Goal: Task Accomplishment & Management: Complete application form

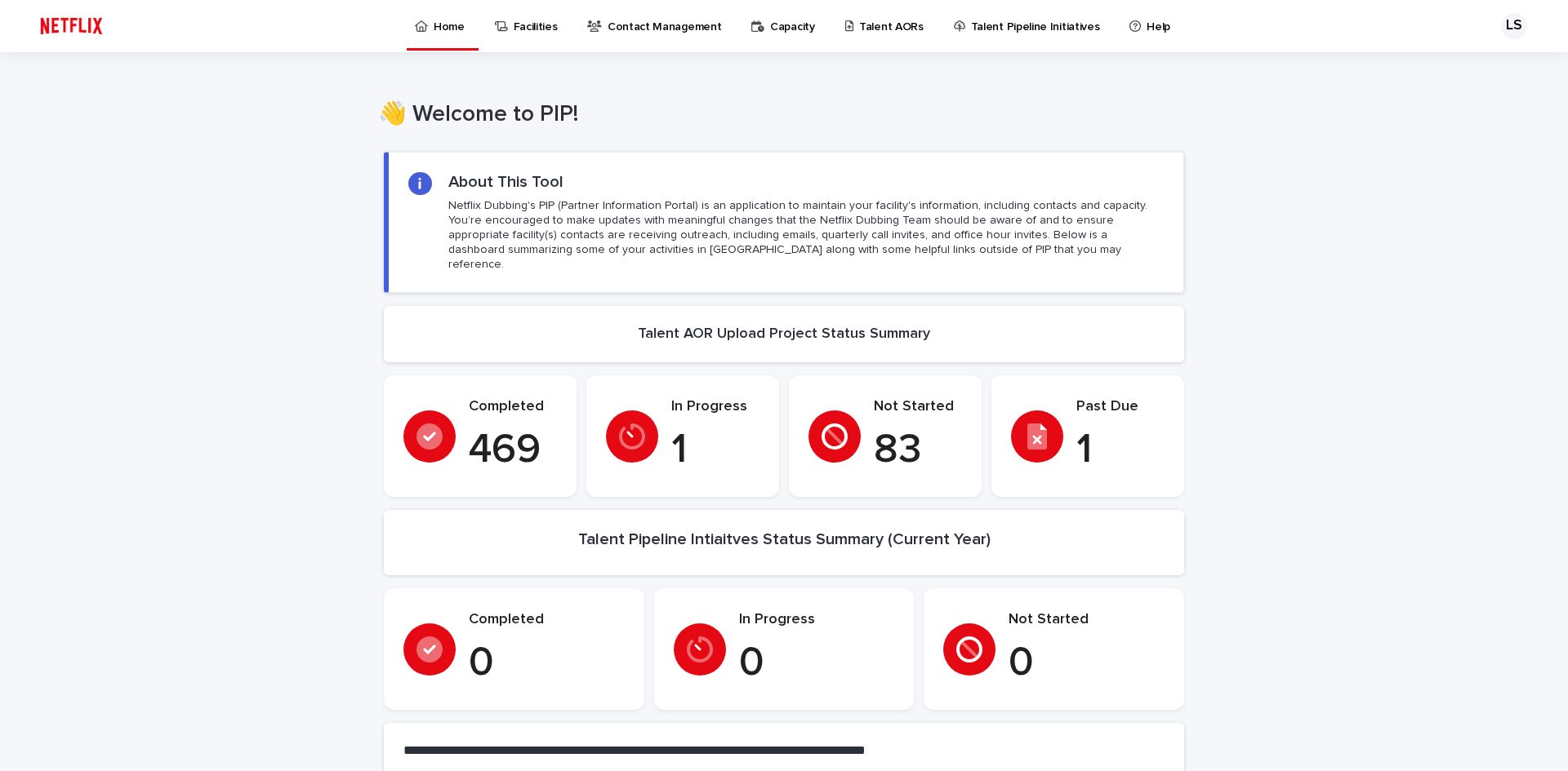
click at [1084, 407] on div "Past Due 1" at bounding box center [1120, 437] width 88 height 76
click at [631, 426] on icon at bounding box center [632, 436] width 26 height 26
click at [874, 27] on p "Talent AORs" at bounding box center [891, 17] width 65 height 35
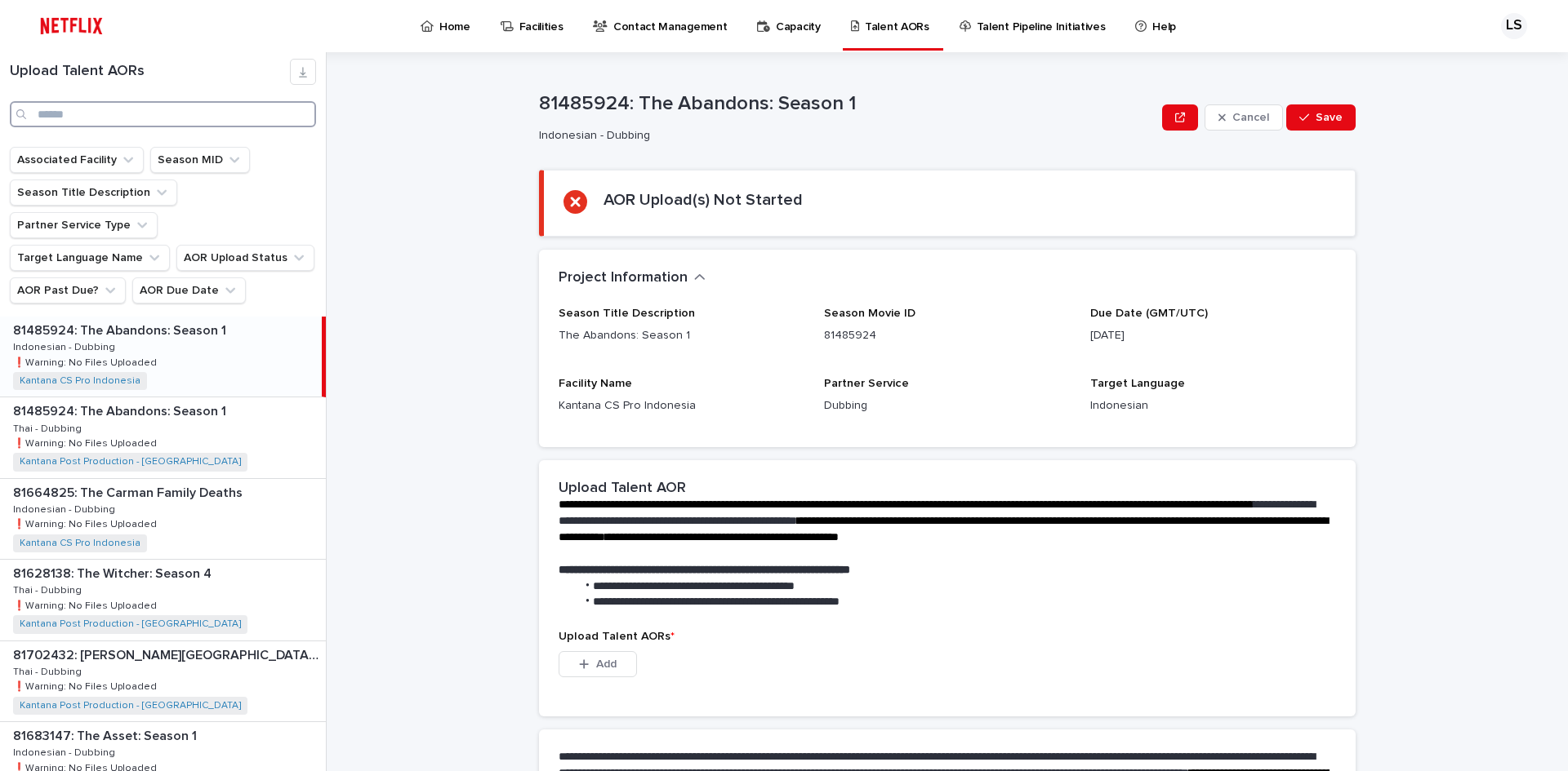
click at [165, 117] on input "Search" at bounding box center [163, 114] width 306 height 26
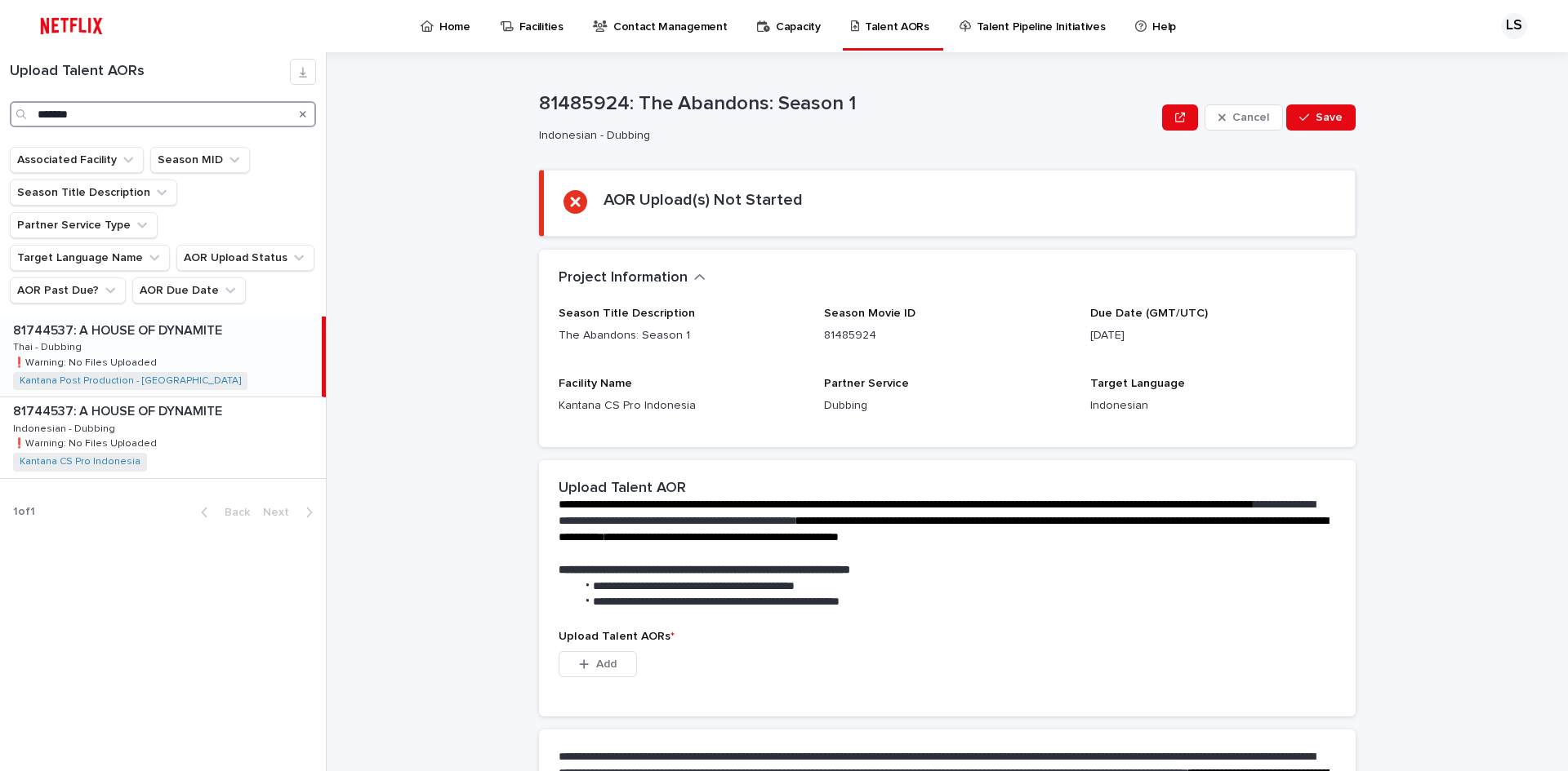
type input "*******"
click at [213, 320] on div "81744537: A HOUSE OF DYNAMITE 81744537: A HOUSE OF DYNAMITE Thai - Dubbing Thai…" at bounding box center [160, 357] width 321 height 80
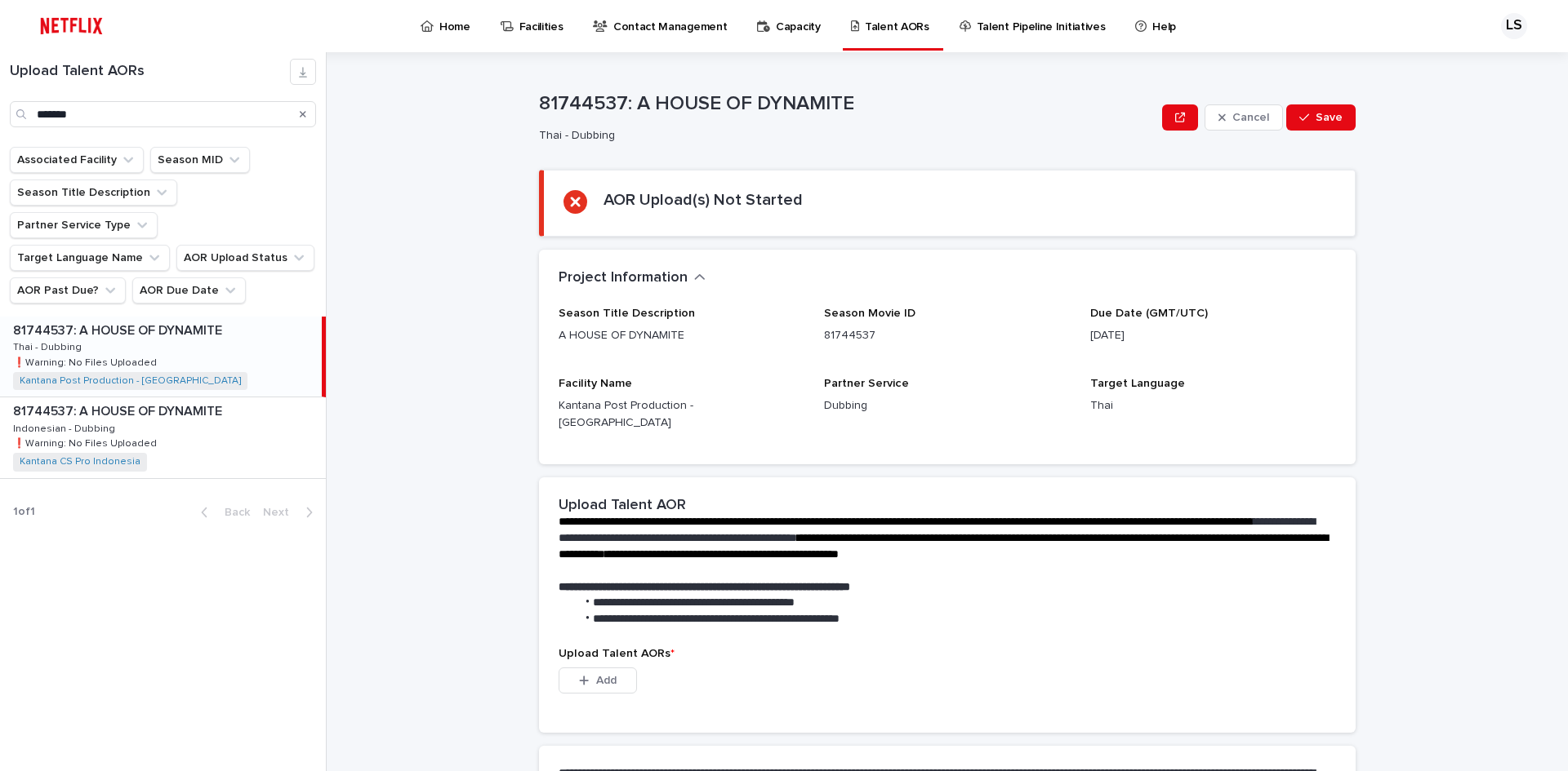
click at [213, 320] on div "81744537: A HOUSE OF DYNAMITE 81744537: A HOUSE OF DYNAMITE Thai - Dubbing Thai…" at bounding box center [160, 357] width 321 height 80
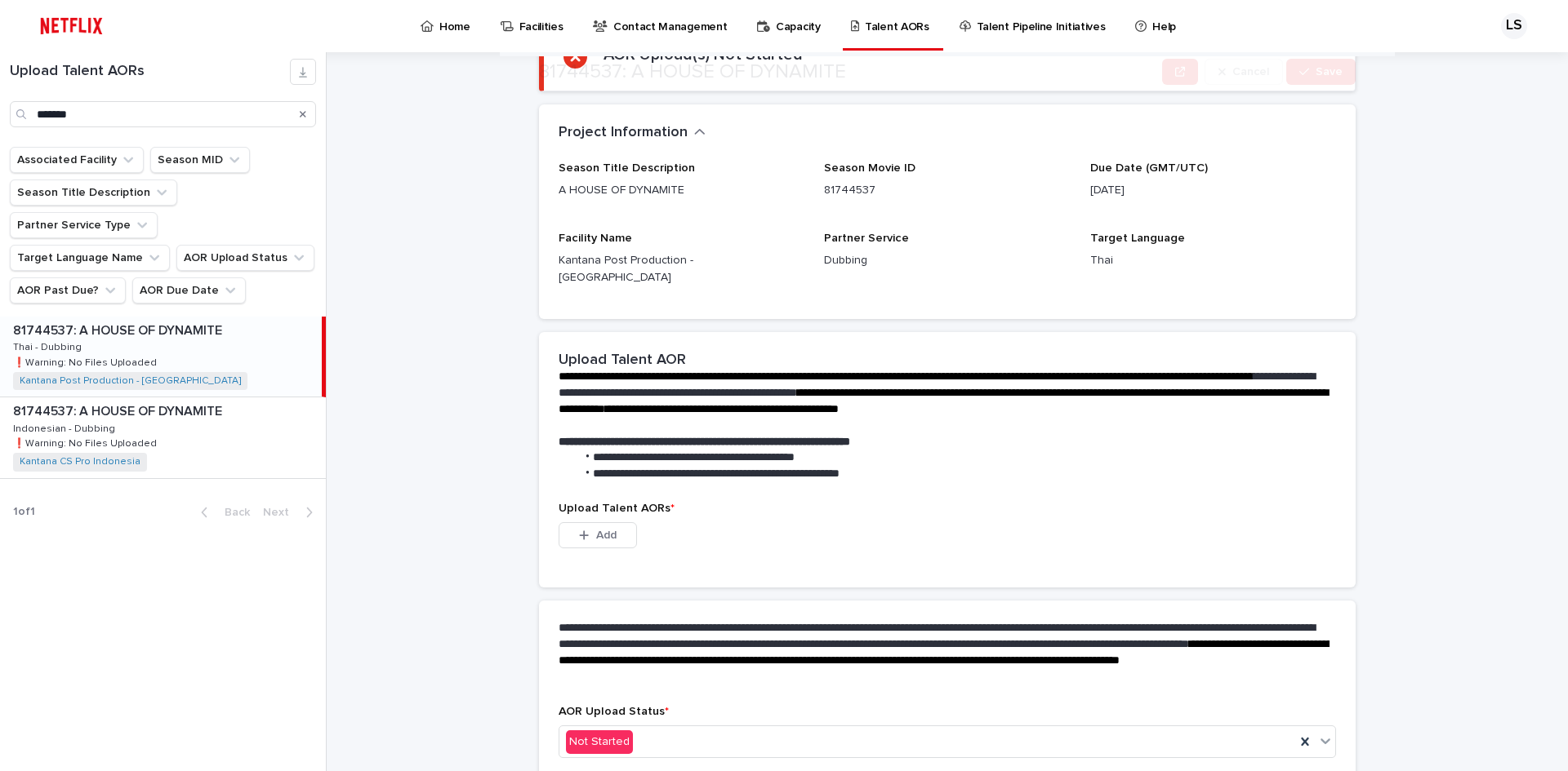
scroll to position [163, 0]
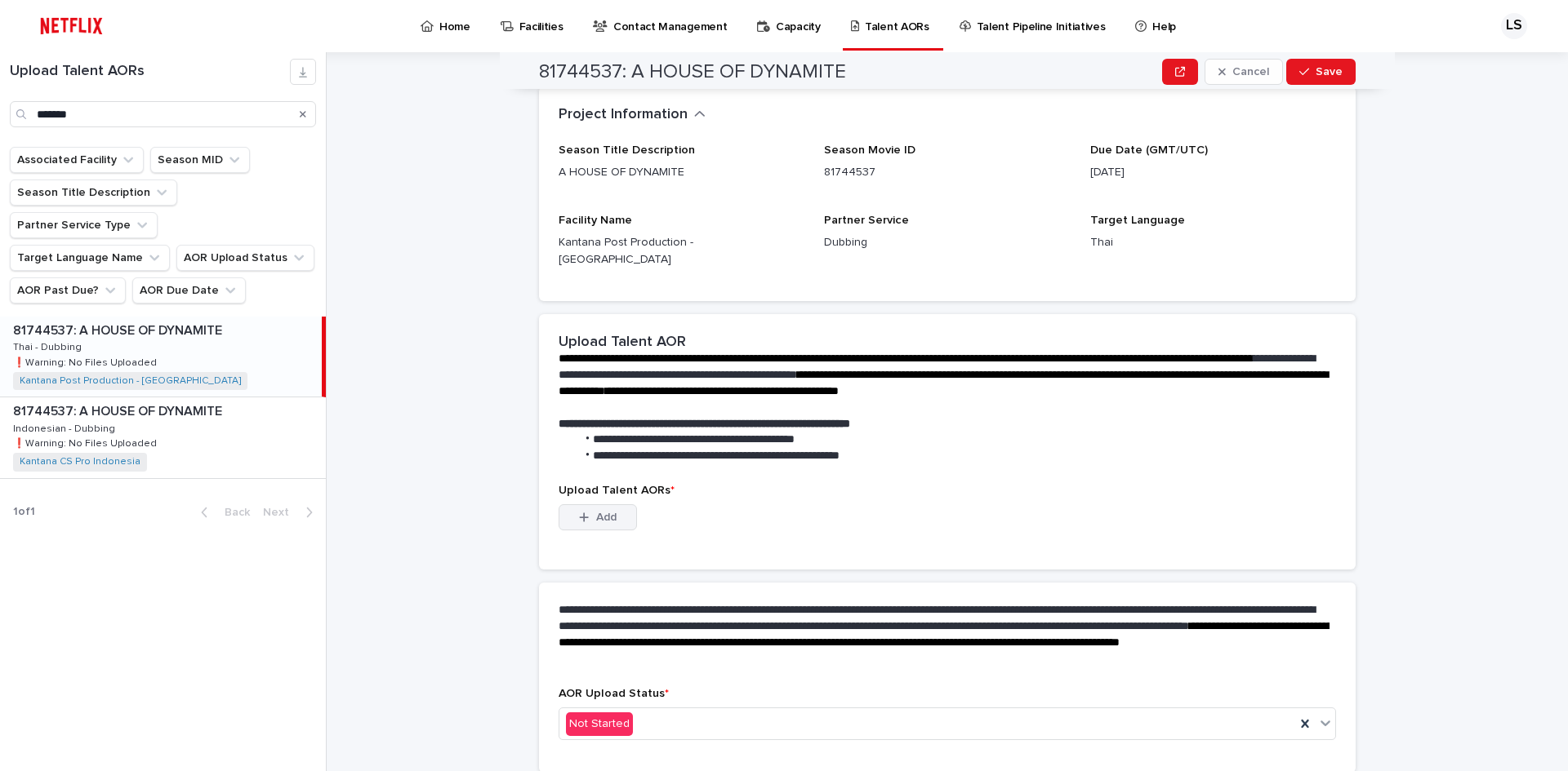
click at [596, 512] on span "Add" at bounding box center [606, 517] width 20 height 12
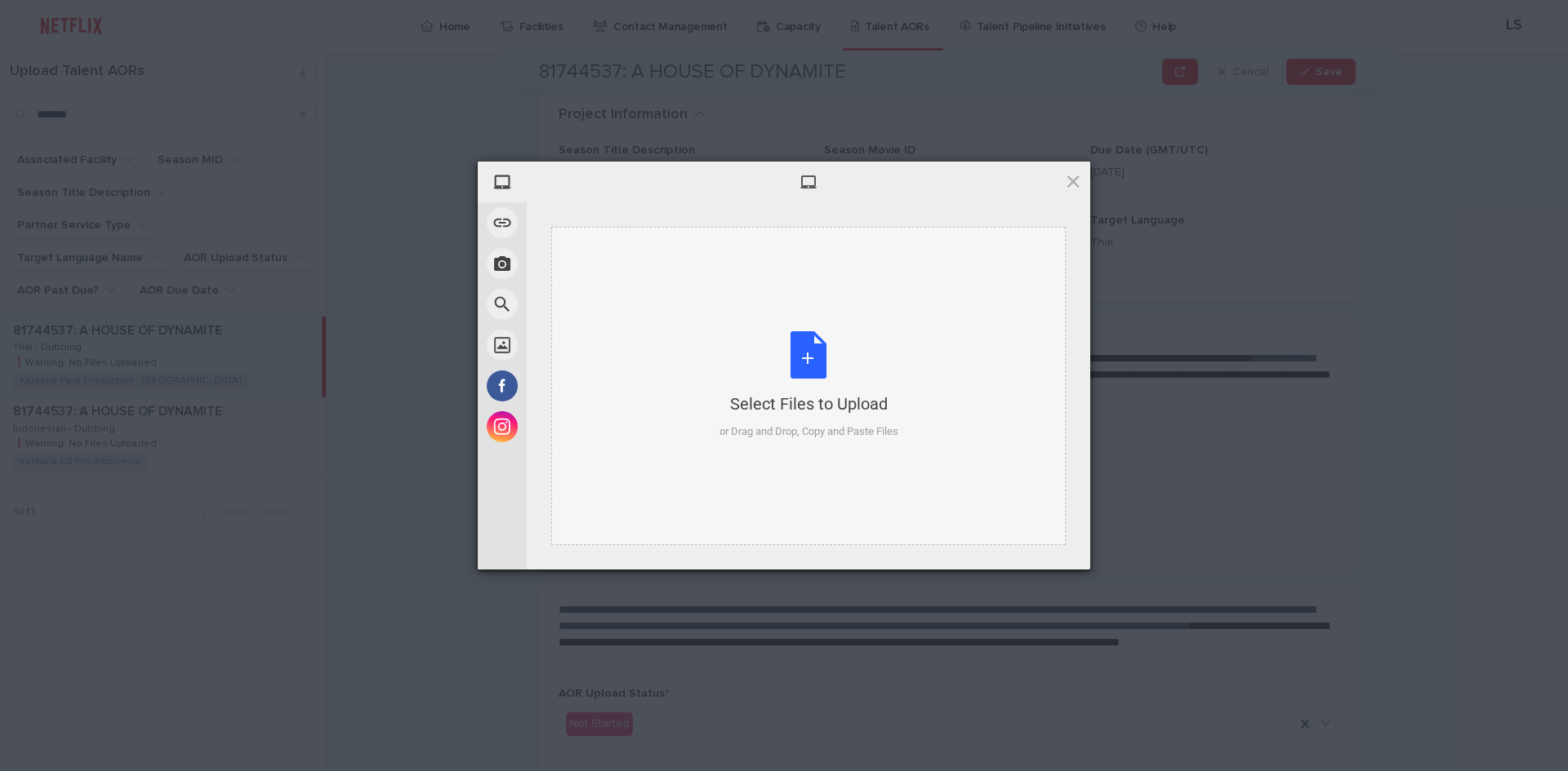
click at [827, 353] on div "Select Files to Upload or Drag and Drop, Copy and Paste Files" at bounding box center [809, 385] width 178 height 108
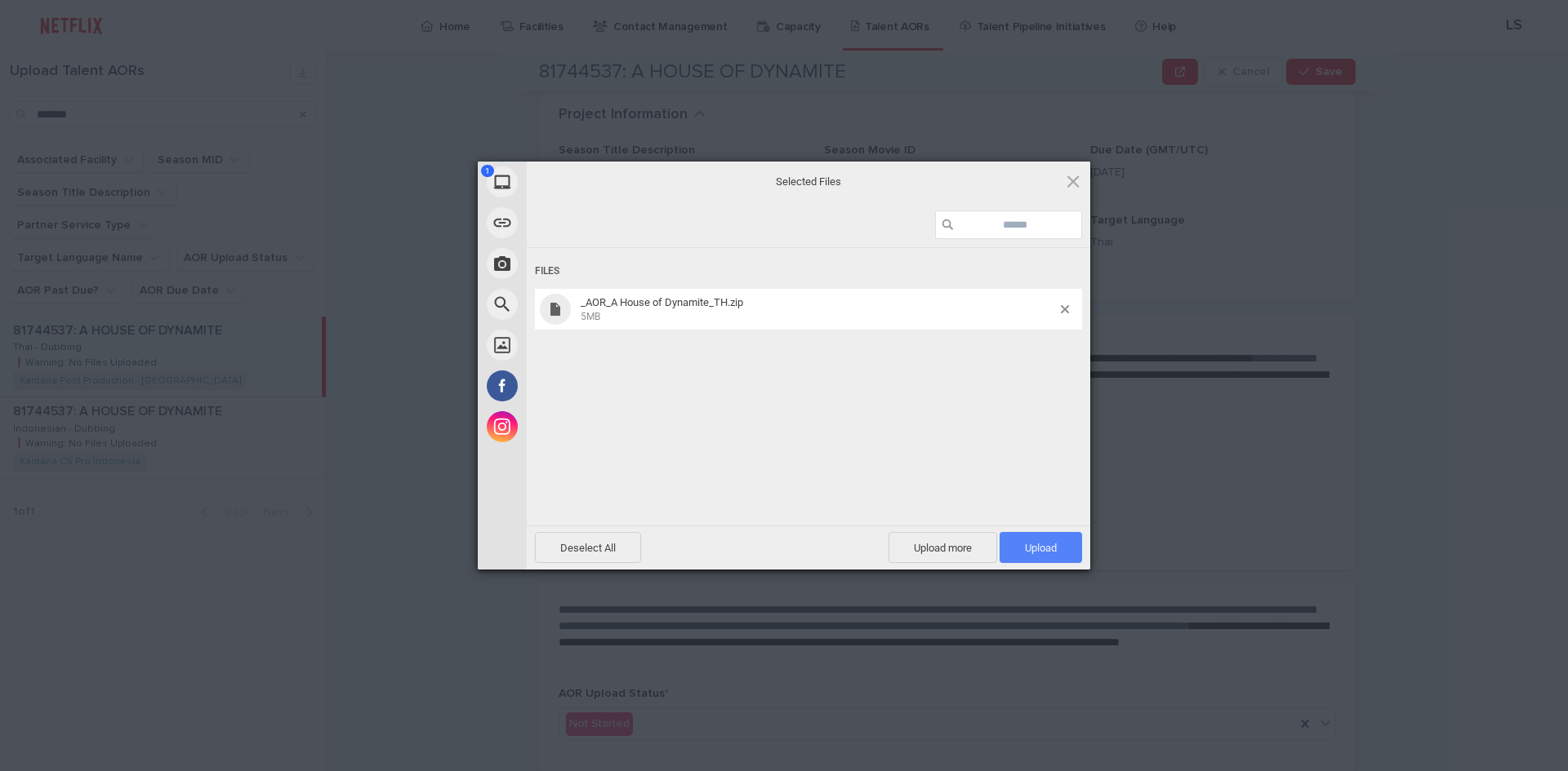
click at [1041, 553] on span "Upload 1" at bounding box center [1040, 547] width 32 height 12
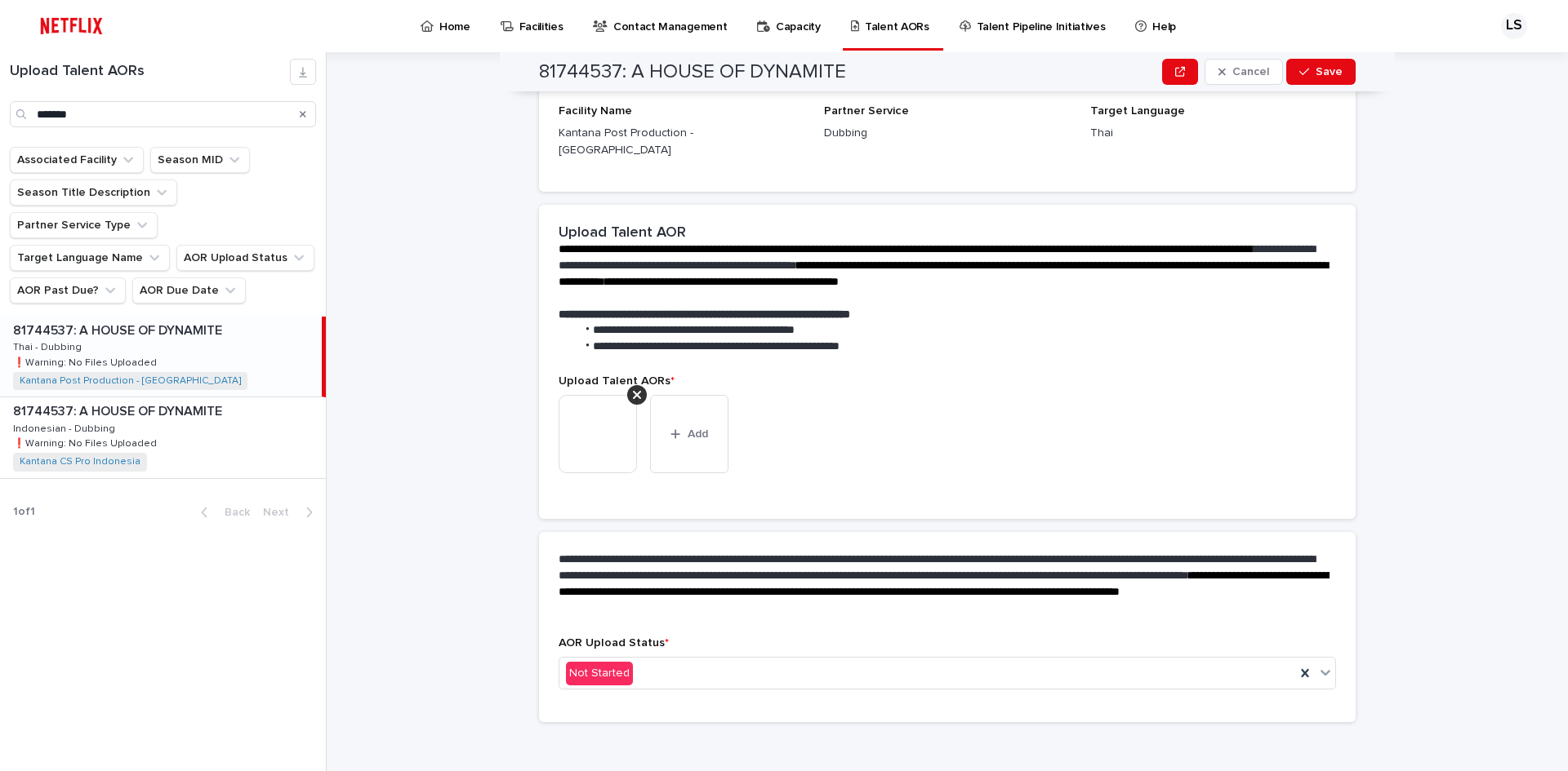
scroll to position [153, 0]
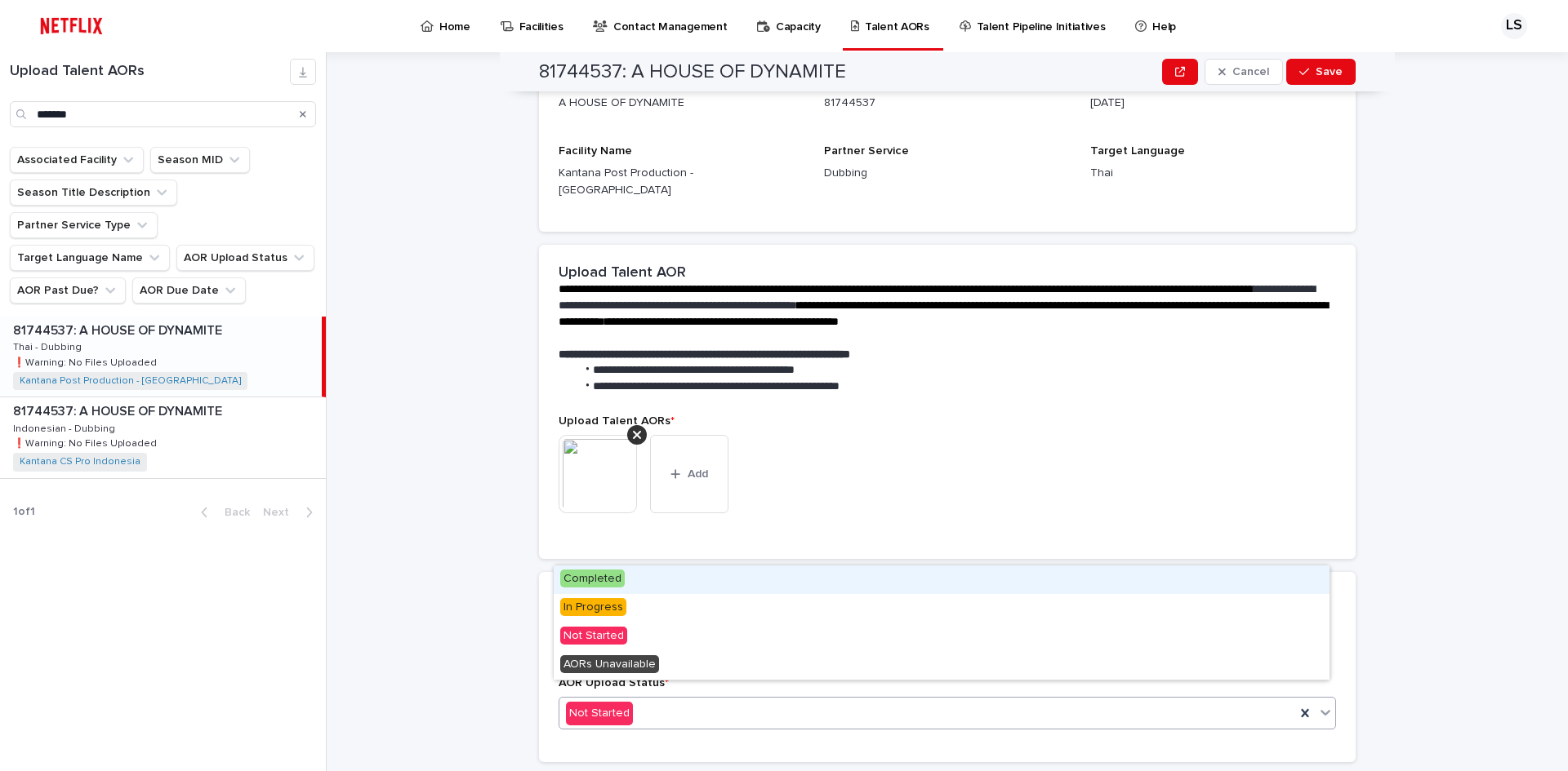
click at [911, 700] on div "Not Started" at bounding box center [927, 714] width 736 height 27
click at [837, 582] on div "Completed" at bounding box center [942, 579] width 776 height 28
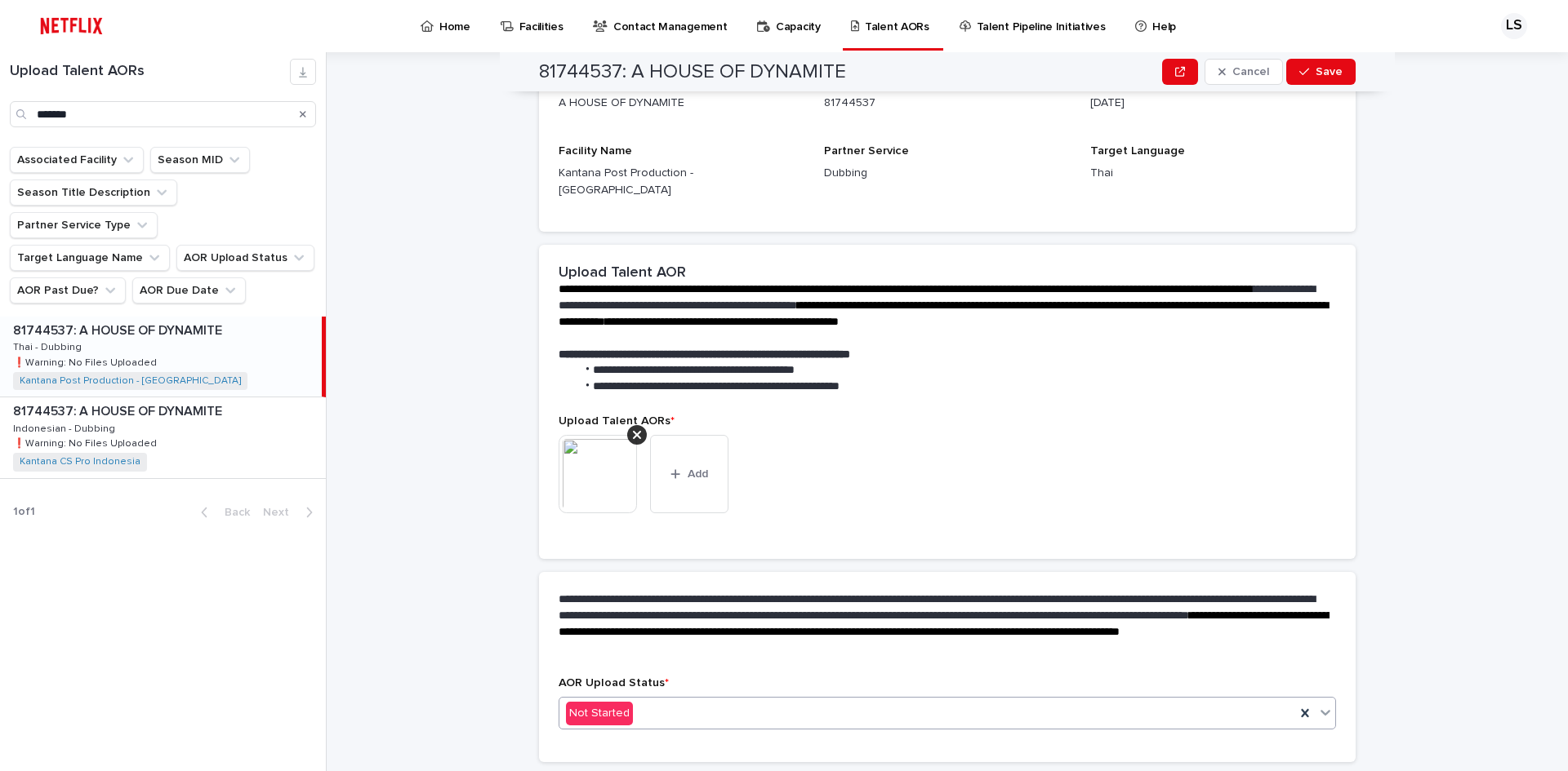
scroll to position [0, 0]
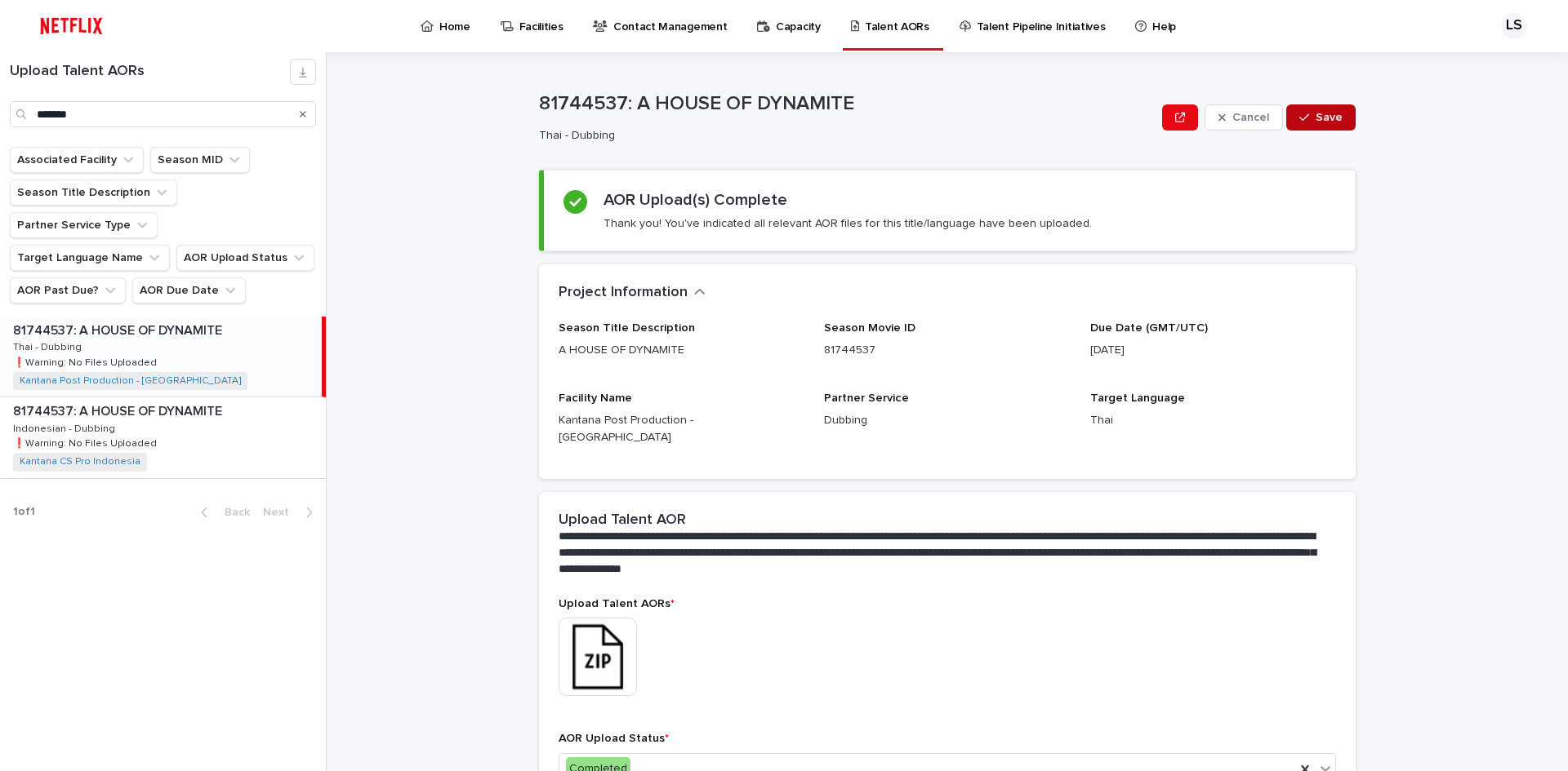
click at [1342, 115] on button "Save" at bounding box center [1320, 117] width 69 height 26
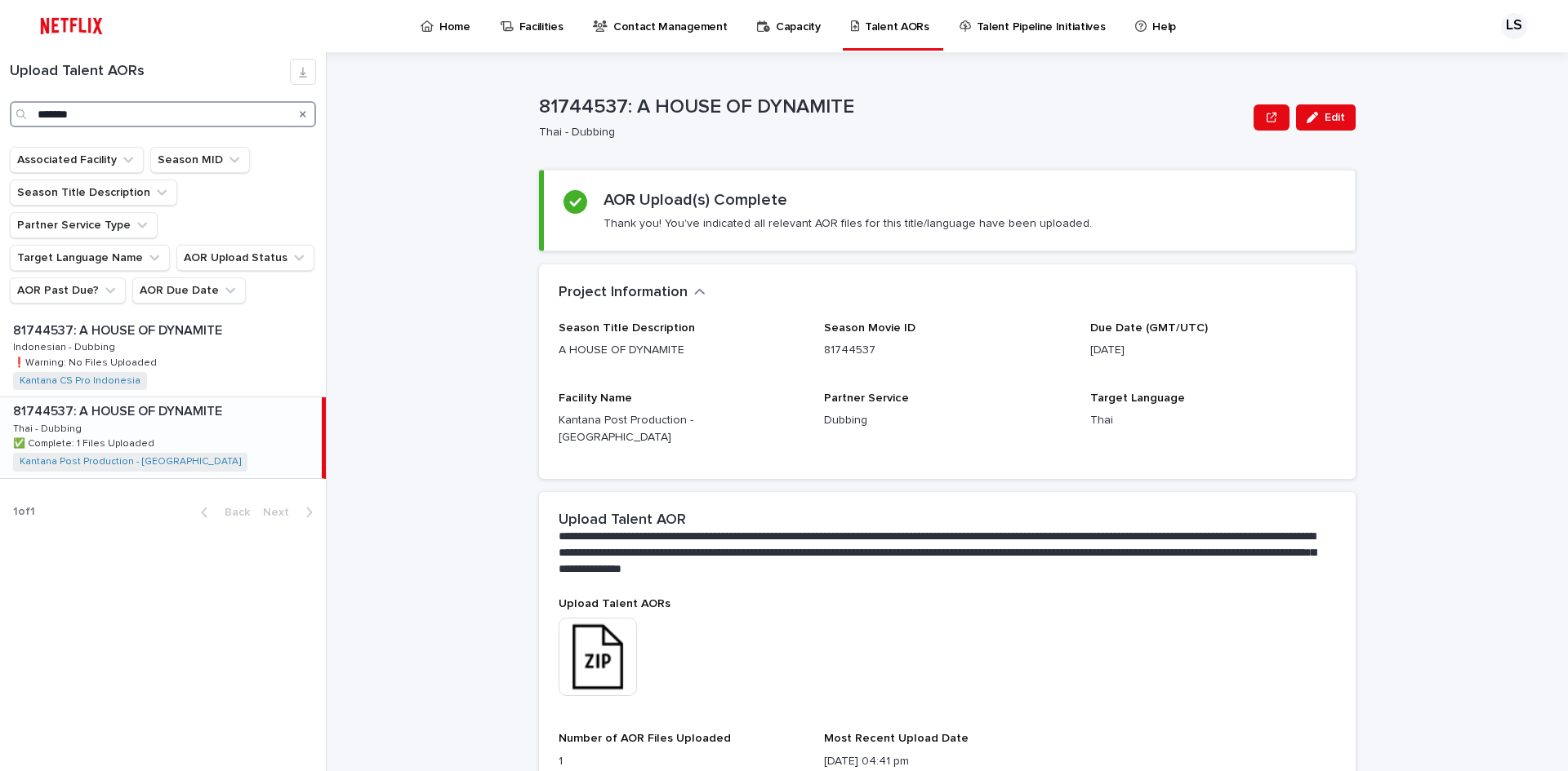
drag, startPoint x: 132, startPoint y: 117, endPoint x: 8, endPoint y: 108, distance: 124.3
click at [8, 108] on div "Upload Talent AORs *******" at bounding box center [163, 93] width 326 height 68
type input "*"
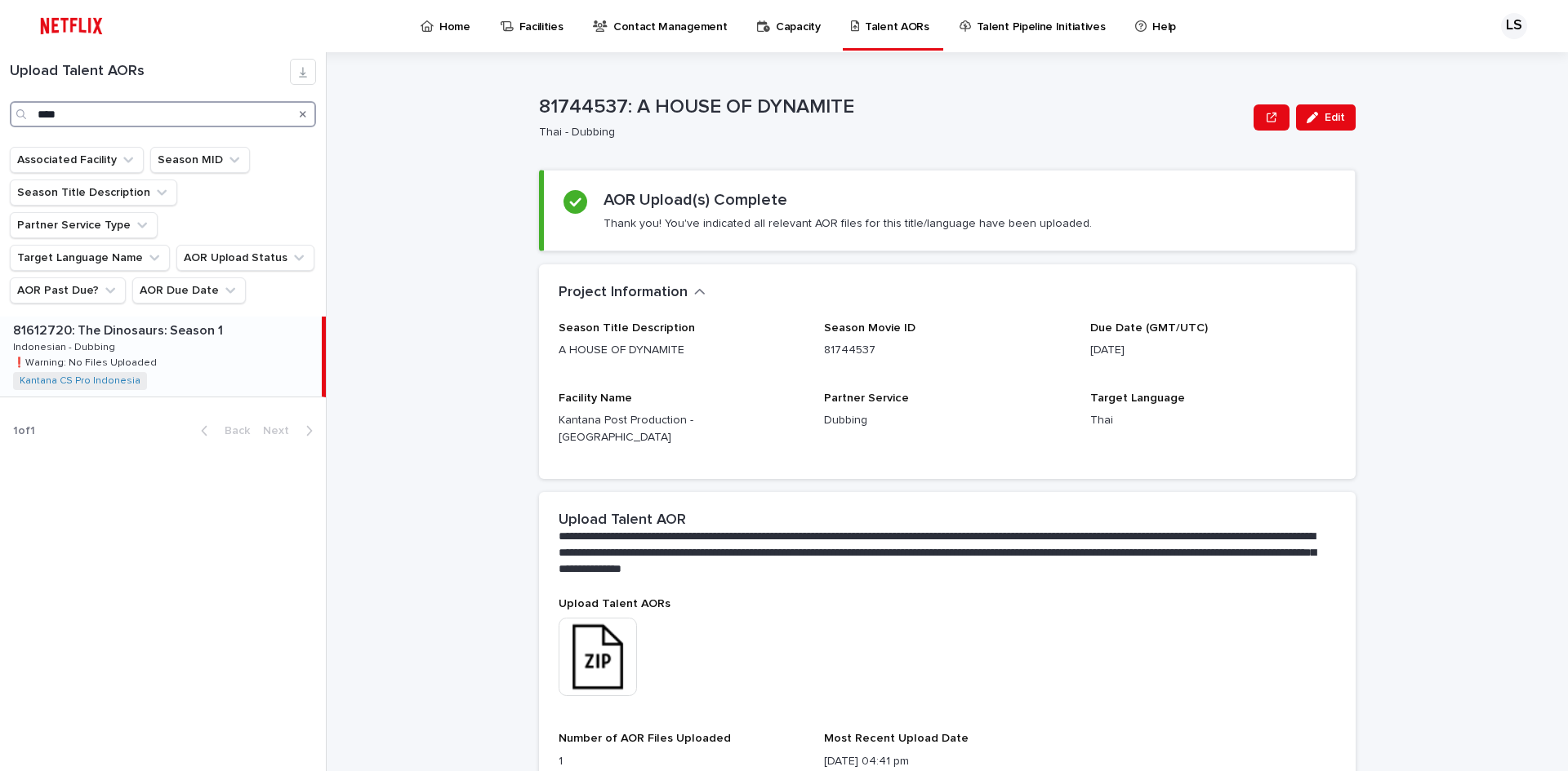
type input "****"
click at [142, 354] on p "❗️Warning: No Files Uploaded" at bounding box center [86, 361] width 147 height 15
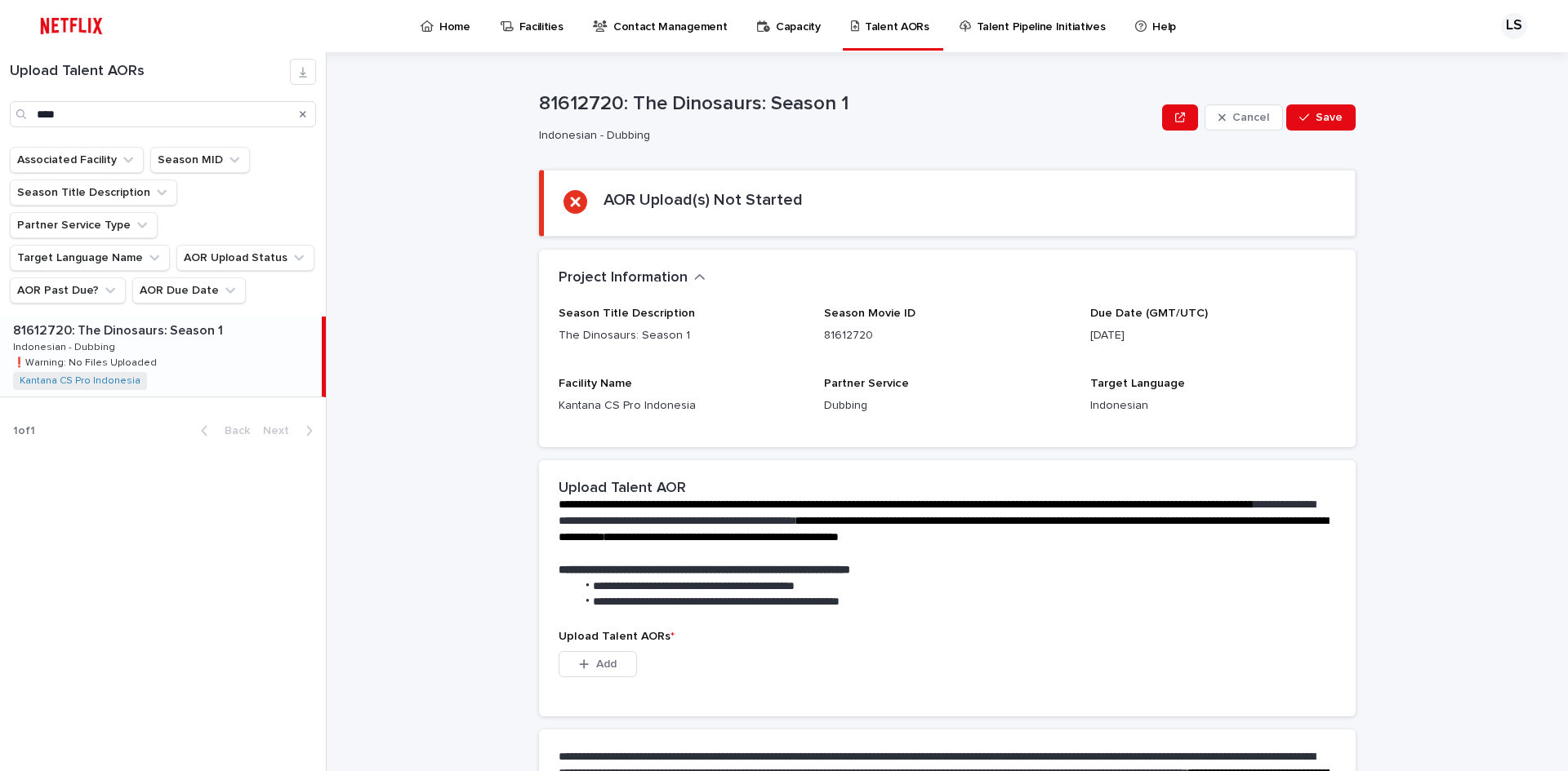
drag, startPoint x: 210, startPoint y: 316, endPoint x: 226, endPoint y: 319, distance: 16.3
click at [211, 317] on div "81612720: The Dinosaurs: Season 1 81612720: The Dinosaurs: Season 1 Indonesian …" at bounding box center [160, 357] width 321 height 80
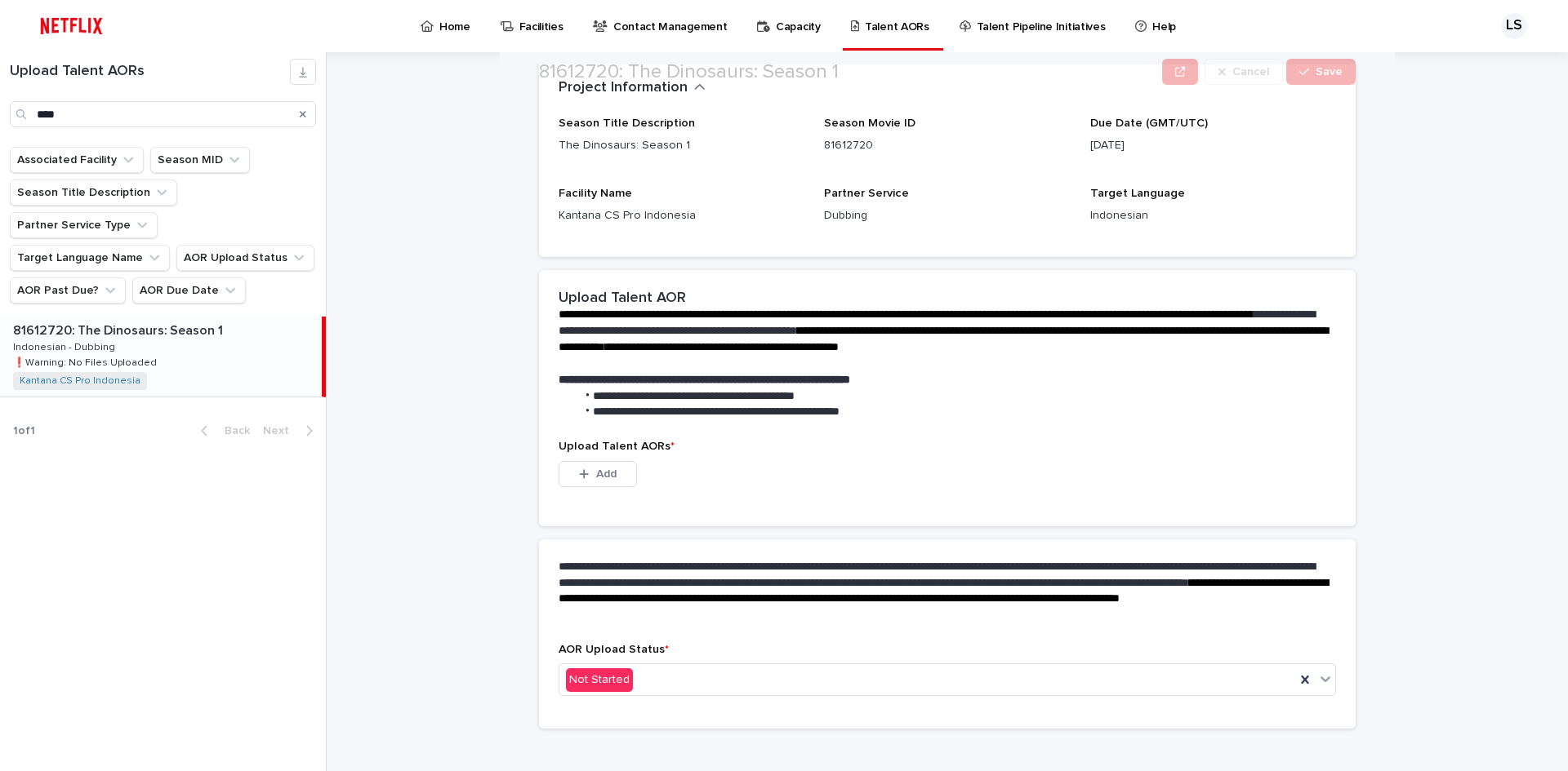
scroll to position [208, 0]
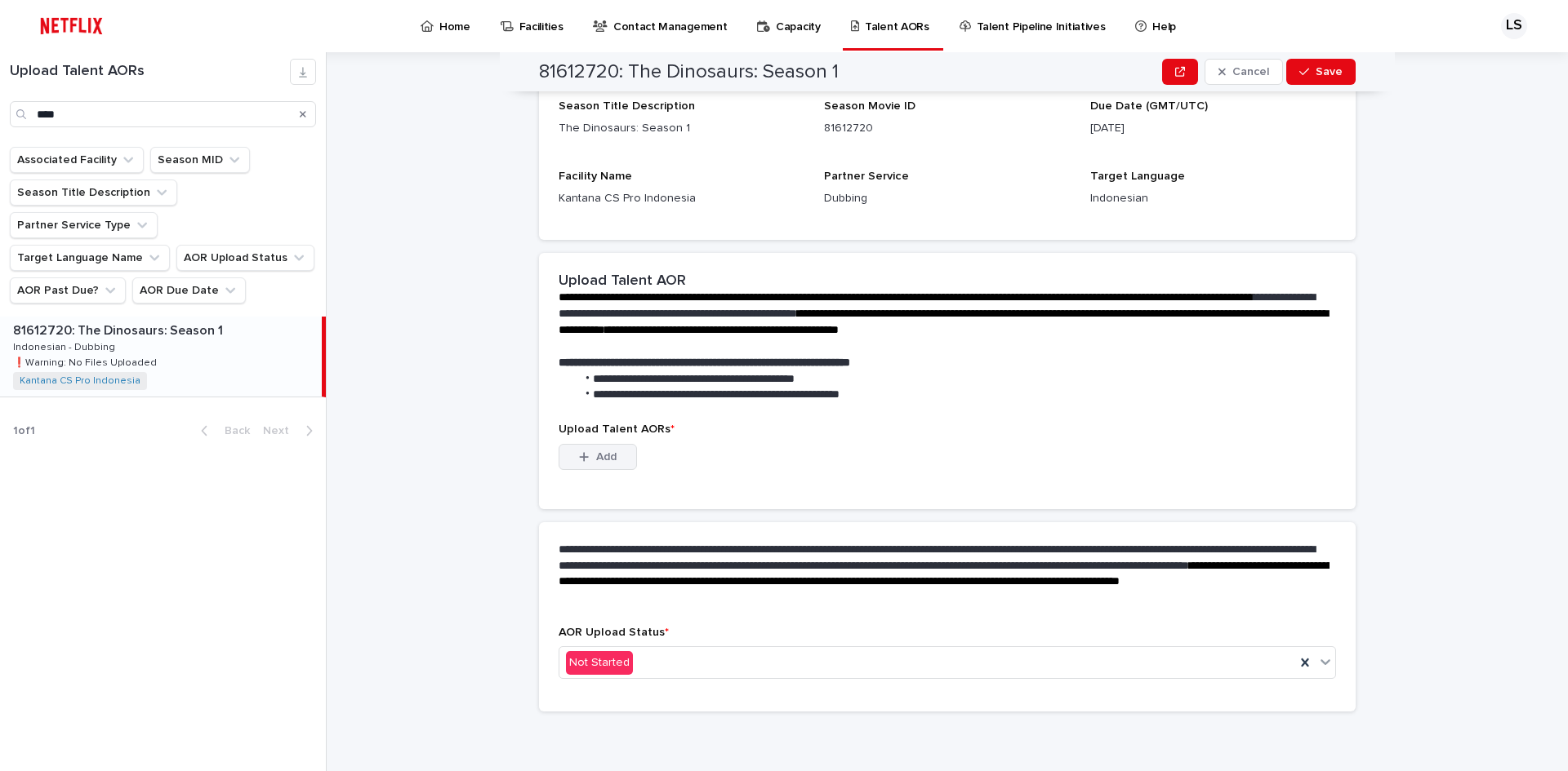
drag, startPoint x: 599, startPoint y: 455, endPoint x: 616, endPoint y: 448, distance: 18.4
click at [602, 453] on span "Add" at bounding box center [606, 457] width 20 height 12
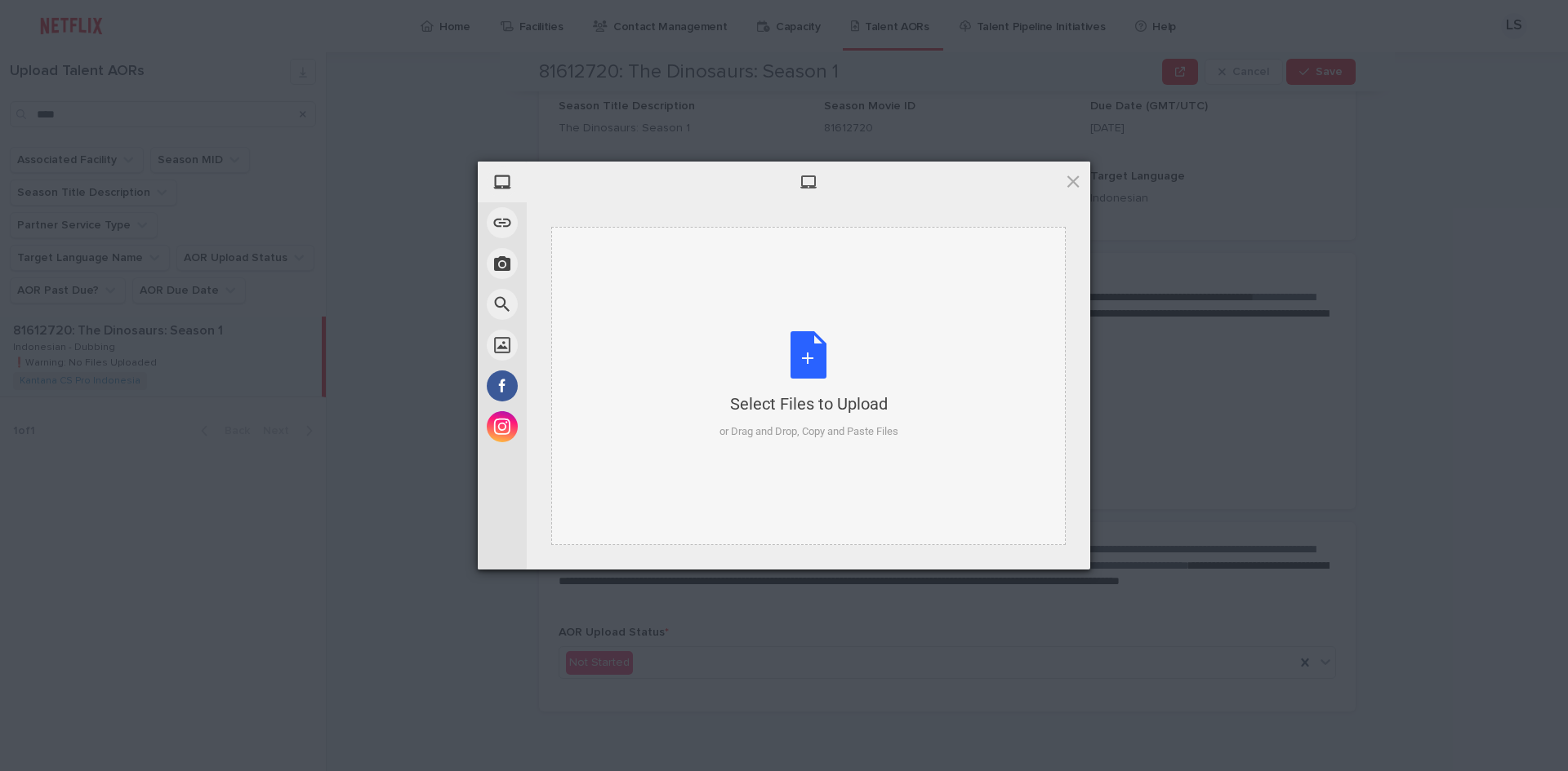
click at [803, 357] on div "Select Files to Upload or Drag and Drop, Copy and Paste Files" at bounding box center [809, 385] width 178 height 108
click at [1066, 178] on span at bounding box center [1074, 181] width 18 height 18
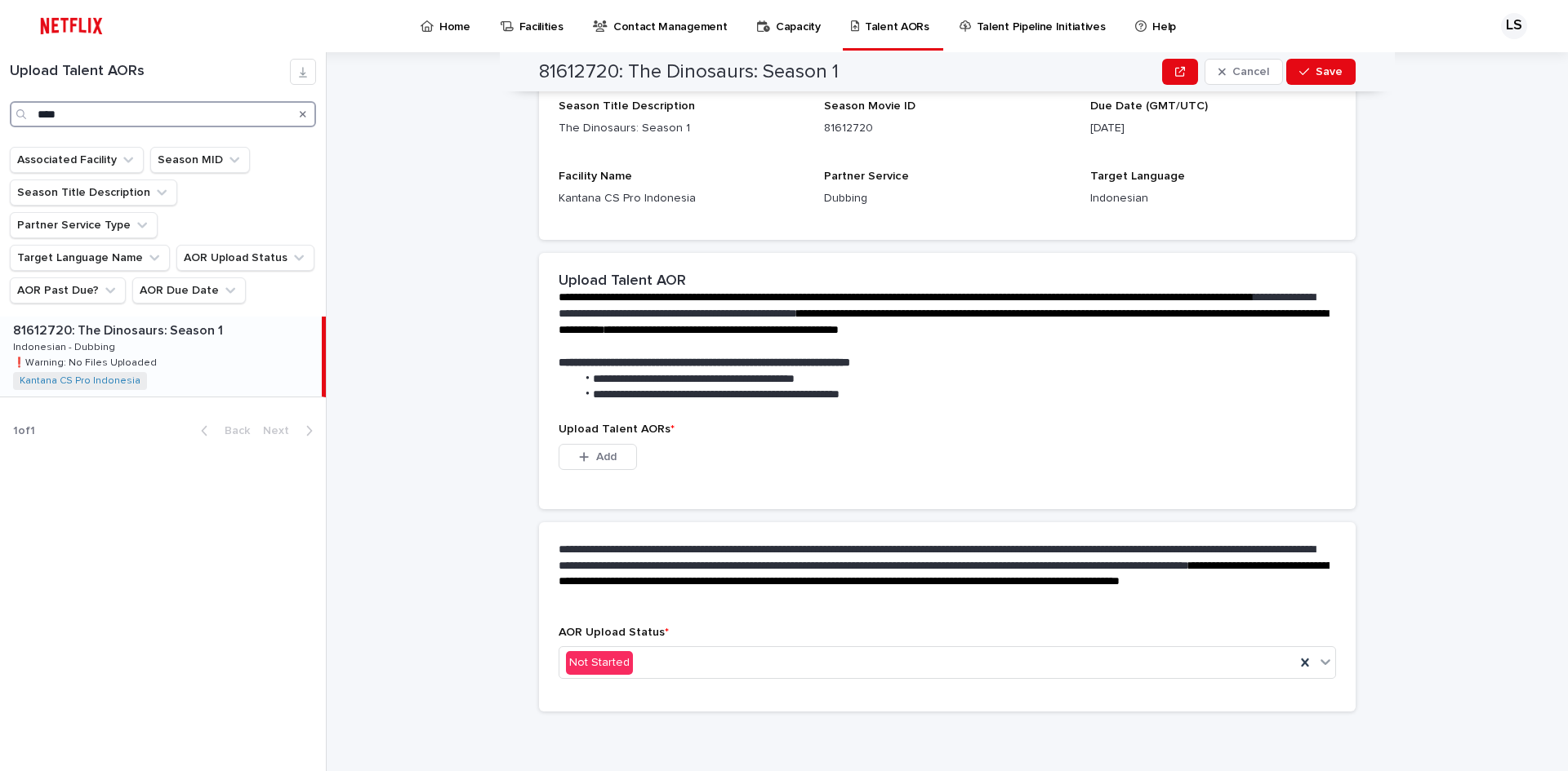
drag, startPoint x: 107, startPoint y: 116, endPoint x: -44, endPoint y: 102, distance: 151.6
click at [0, 102] on html "Home Facilities Contact Management Capacity Talent AORs Talent Pipeline Initiat…" at bounding box center [784, 385] width 1568 height 771
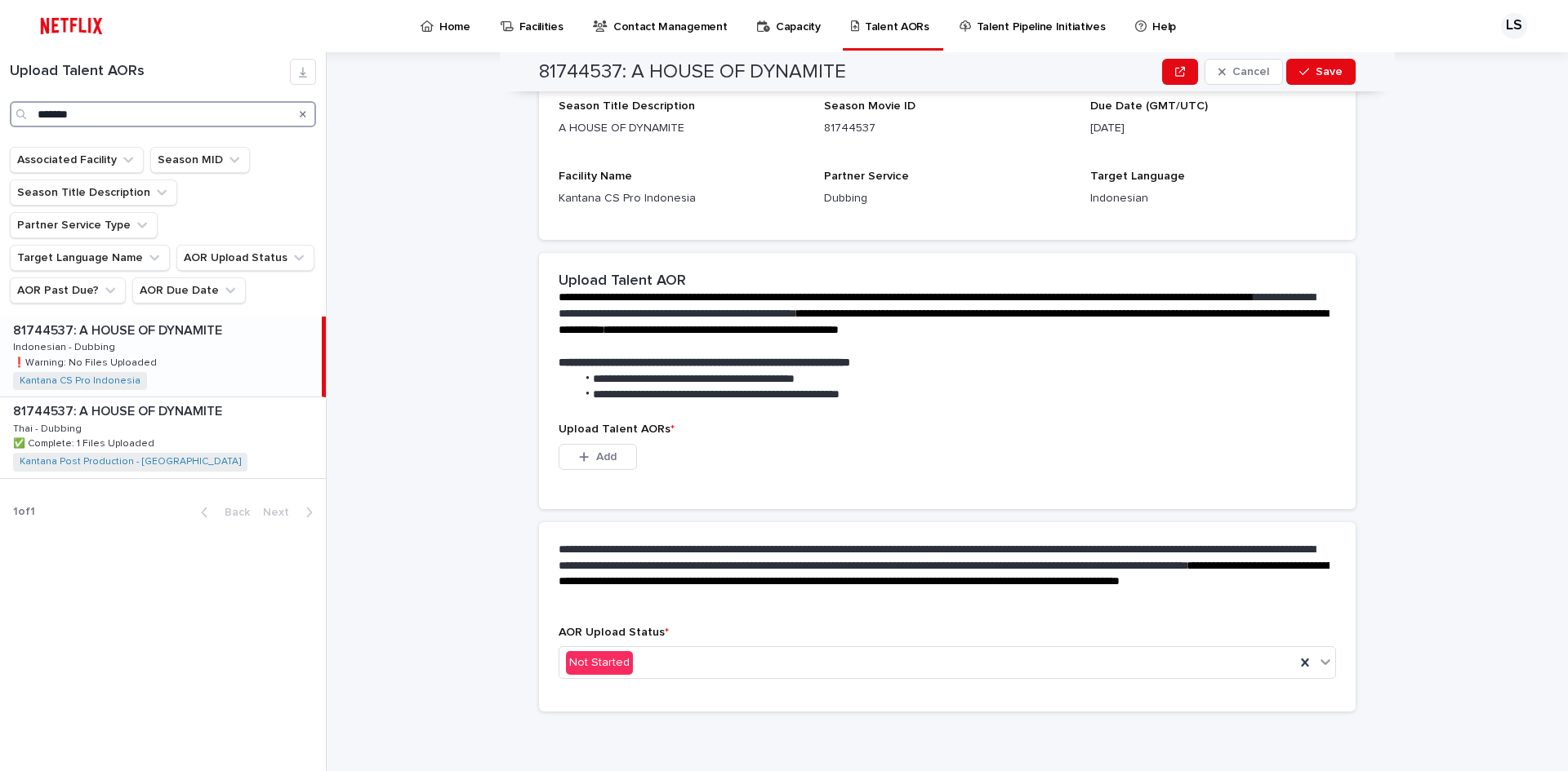
type input "*******"
click at [194, 338] on div "81744537: A HOUSE OF DYNAMITE 81744537: A HOUSE OF DYNAMITE Indonesian - Dubbin…" at bounding box center [160, 357] width 321 height 80
click at [596, 457] on span "Add" at bounding box center [606, 457] width 20 height 12
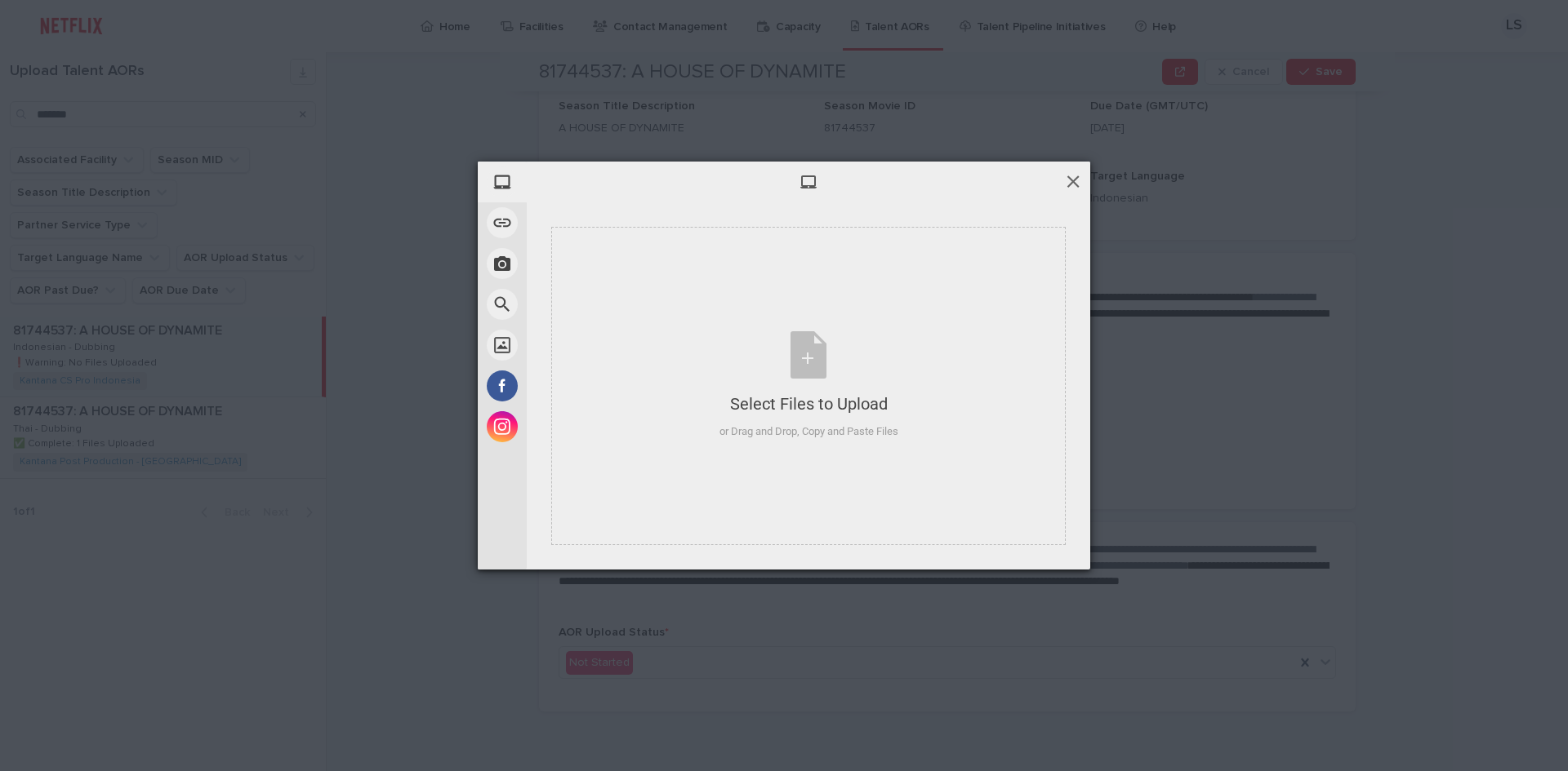
click at [1073, 180] on span at bounding box center [1074, 181] width 18 height 18
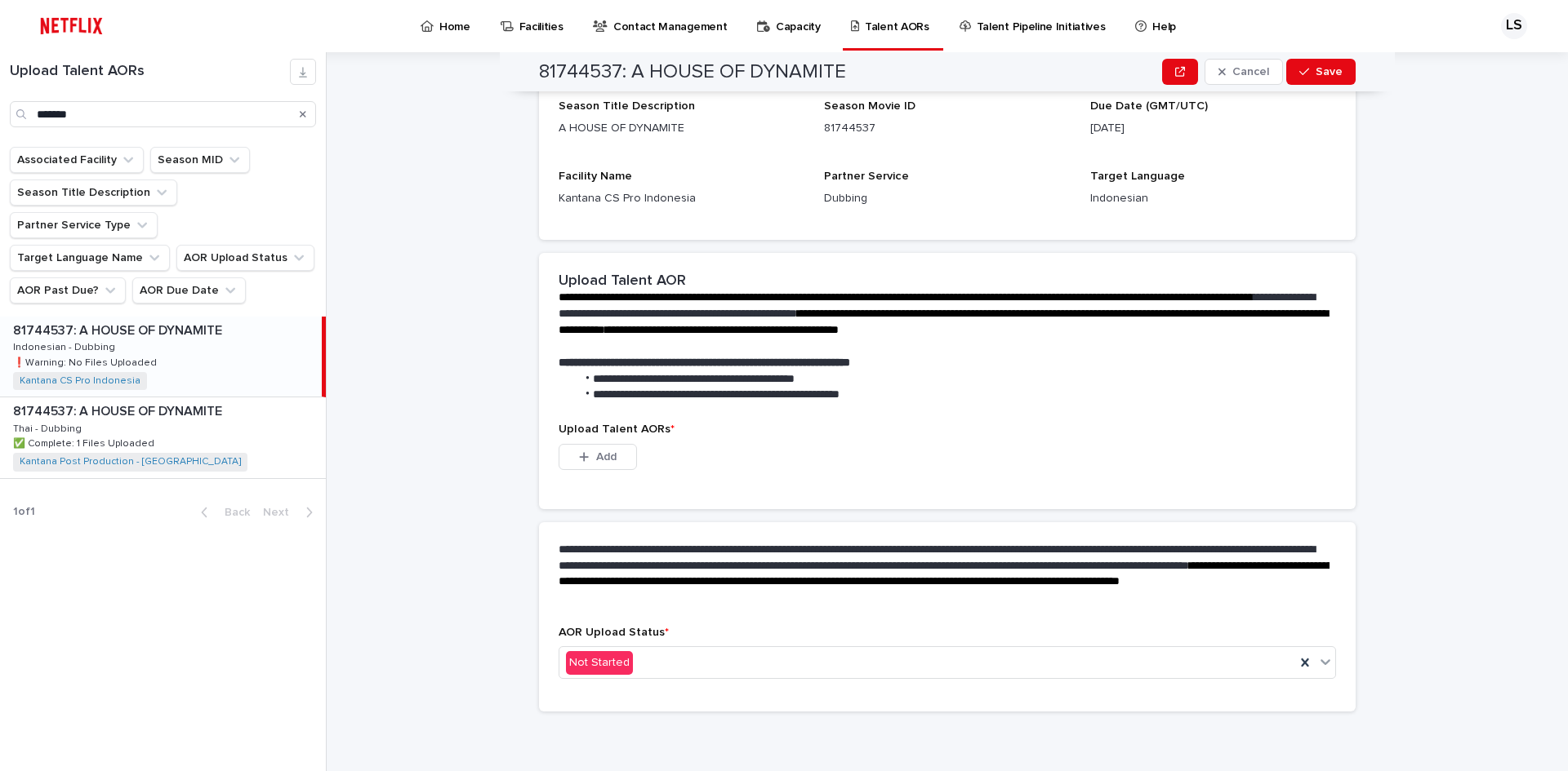
click at [202, 317] on div "81744537: A HOUSE OF DYNAMITE 81744537: A HOUSE OF DYNAMITE Indonesian - Dubbin…" at bounding box center [160, 357] width 321 height 80
drag, startPoint x: 589, startPoint y: 461, endPoint x: 606, endPoint y: 456, distance: 17.7
click at [596, 460] on span "Add" at bounding box center [606, 457] width 20 height 12
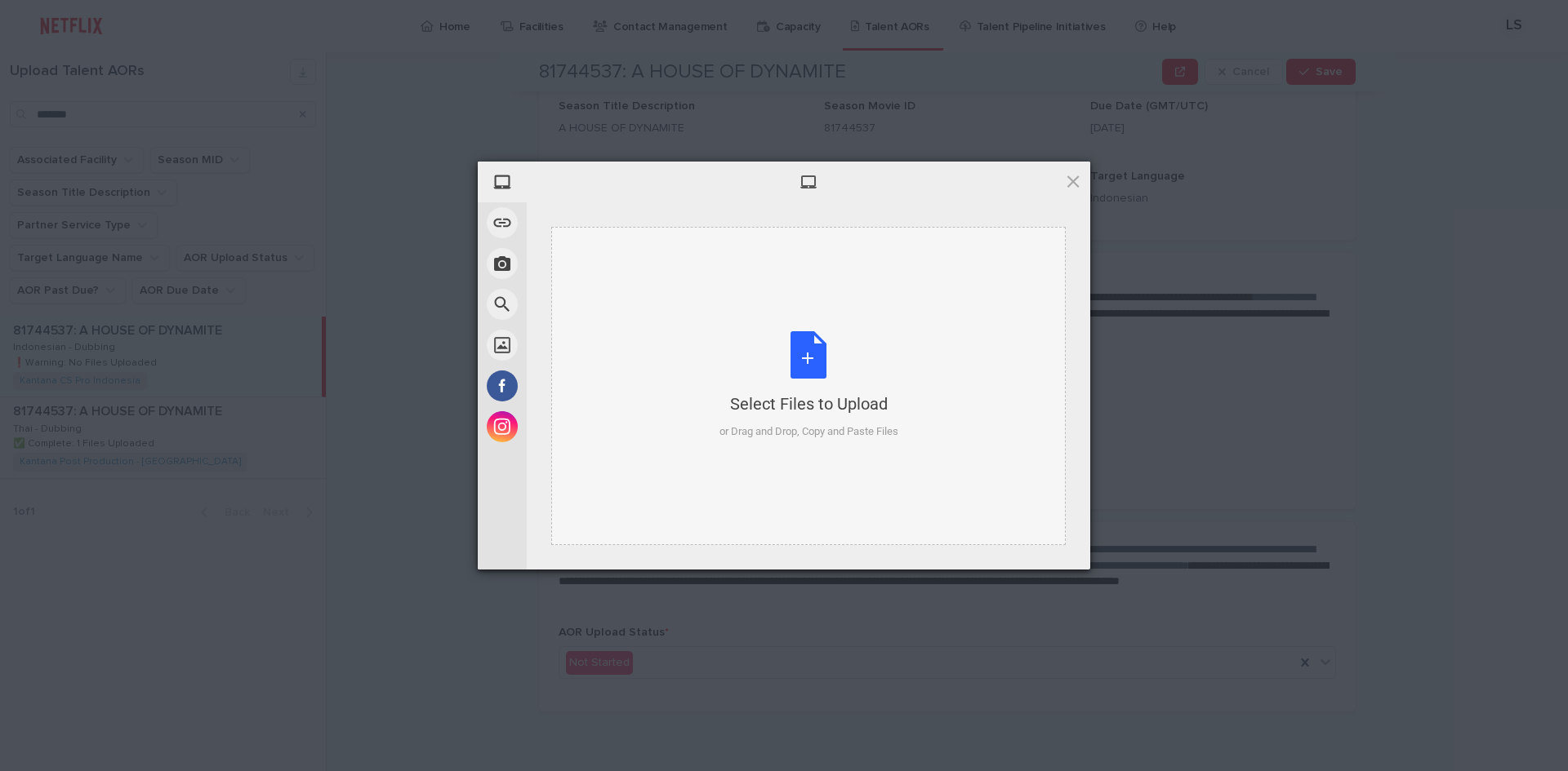
click at [815, 348] on div "Select Files to Upload or Drag and Drop, Copy and Paste Files" at bounding box center [809, 385] width 178 height 108
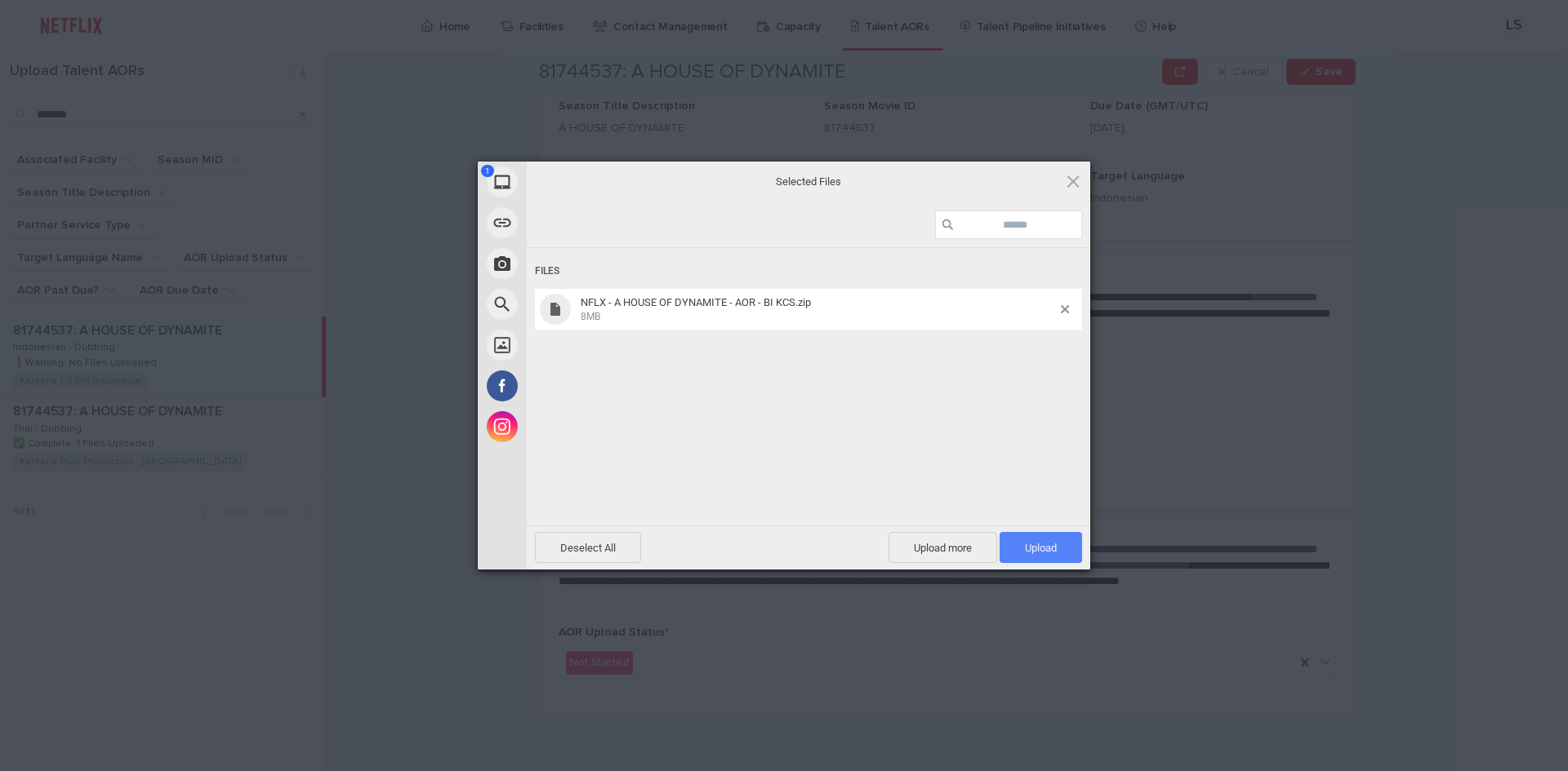
click at [1033, 545] on span "Upload 1" at bounding box center [1040, 547] width 32 height 12
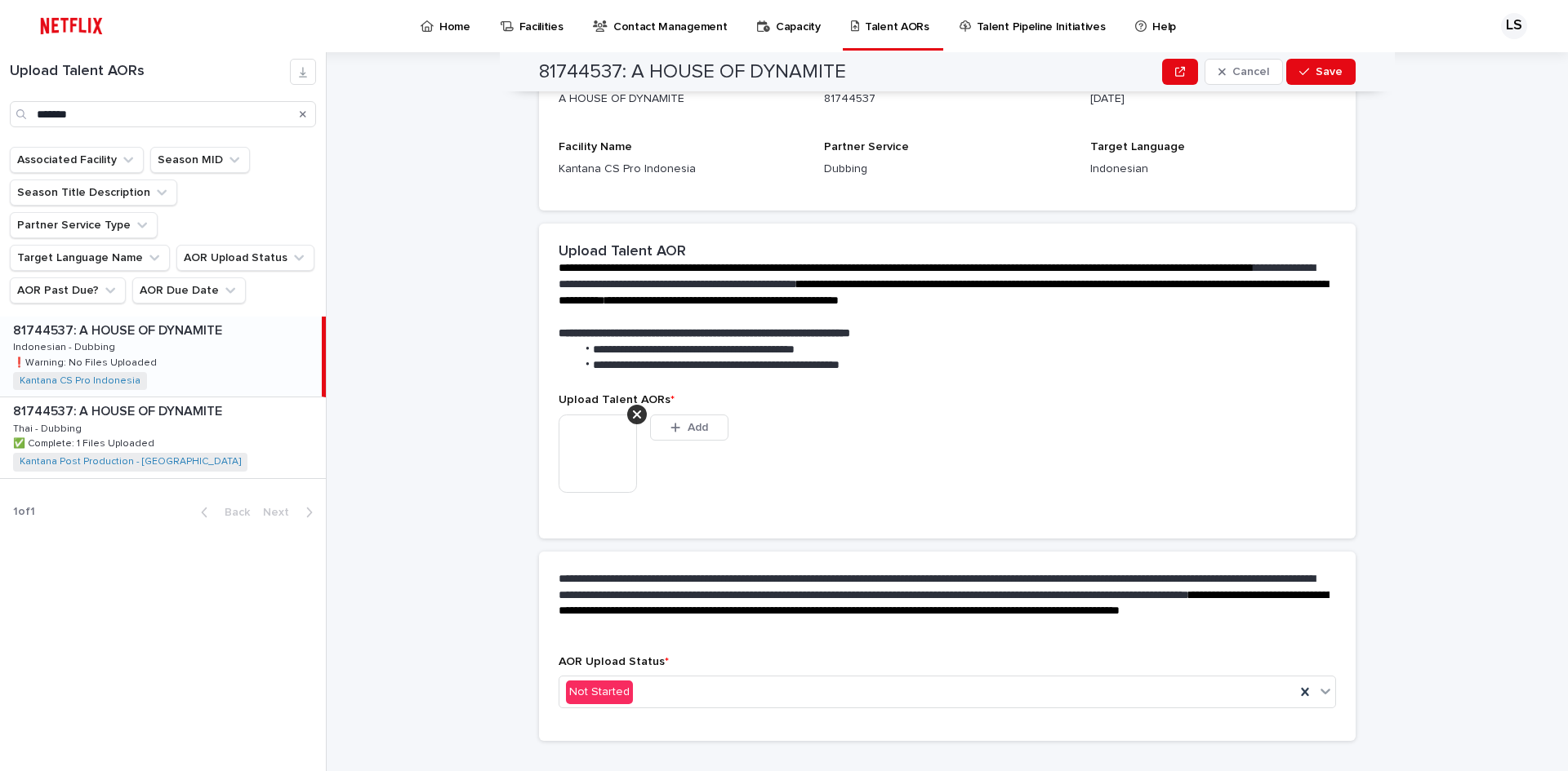
scroll to position [186, 0]
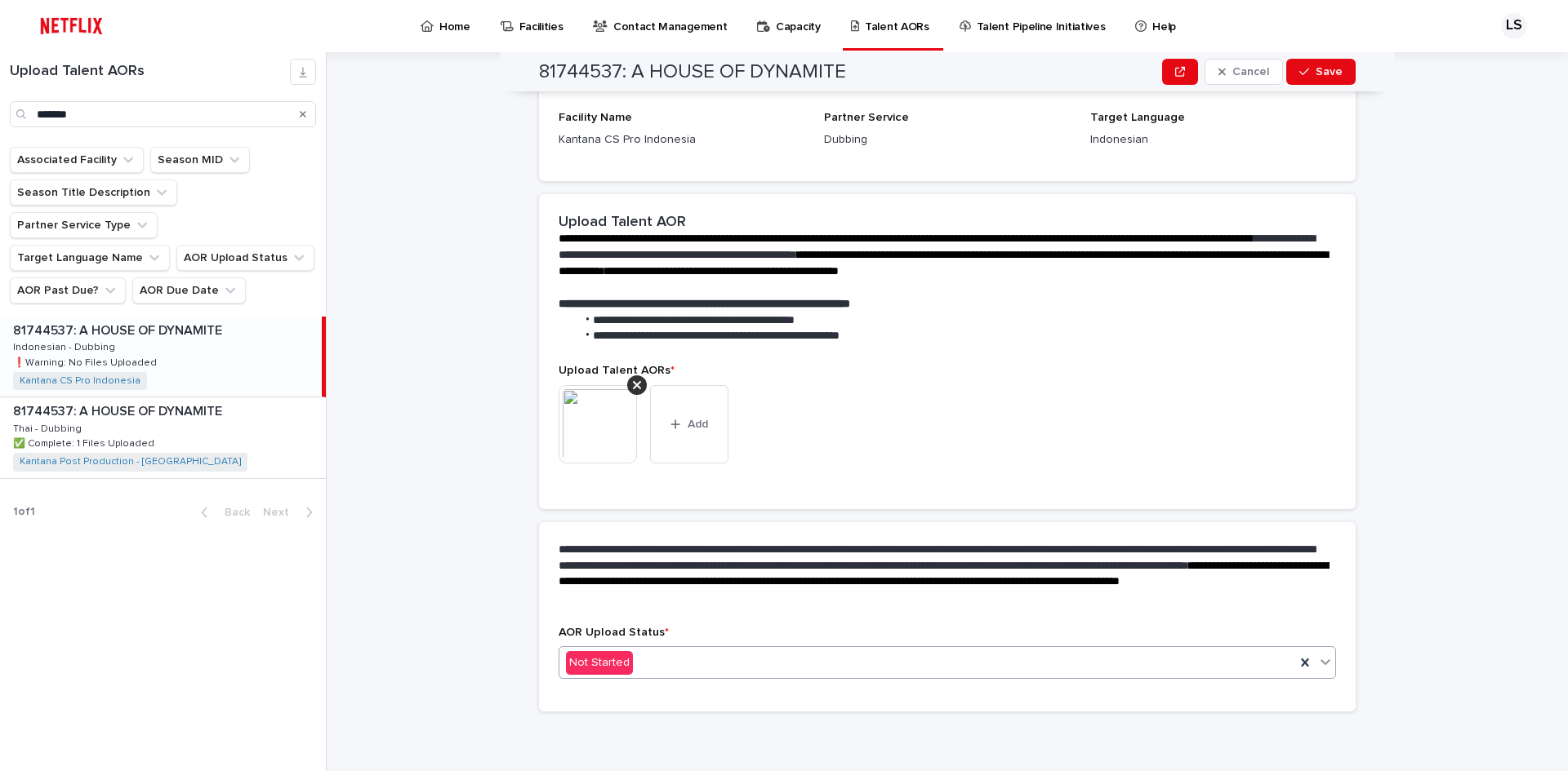
click at [812, 662] on div "Not Started" at bounding box center [927, 664] width 736 height 27
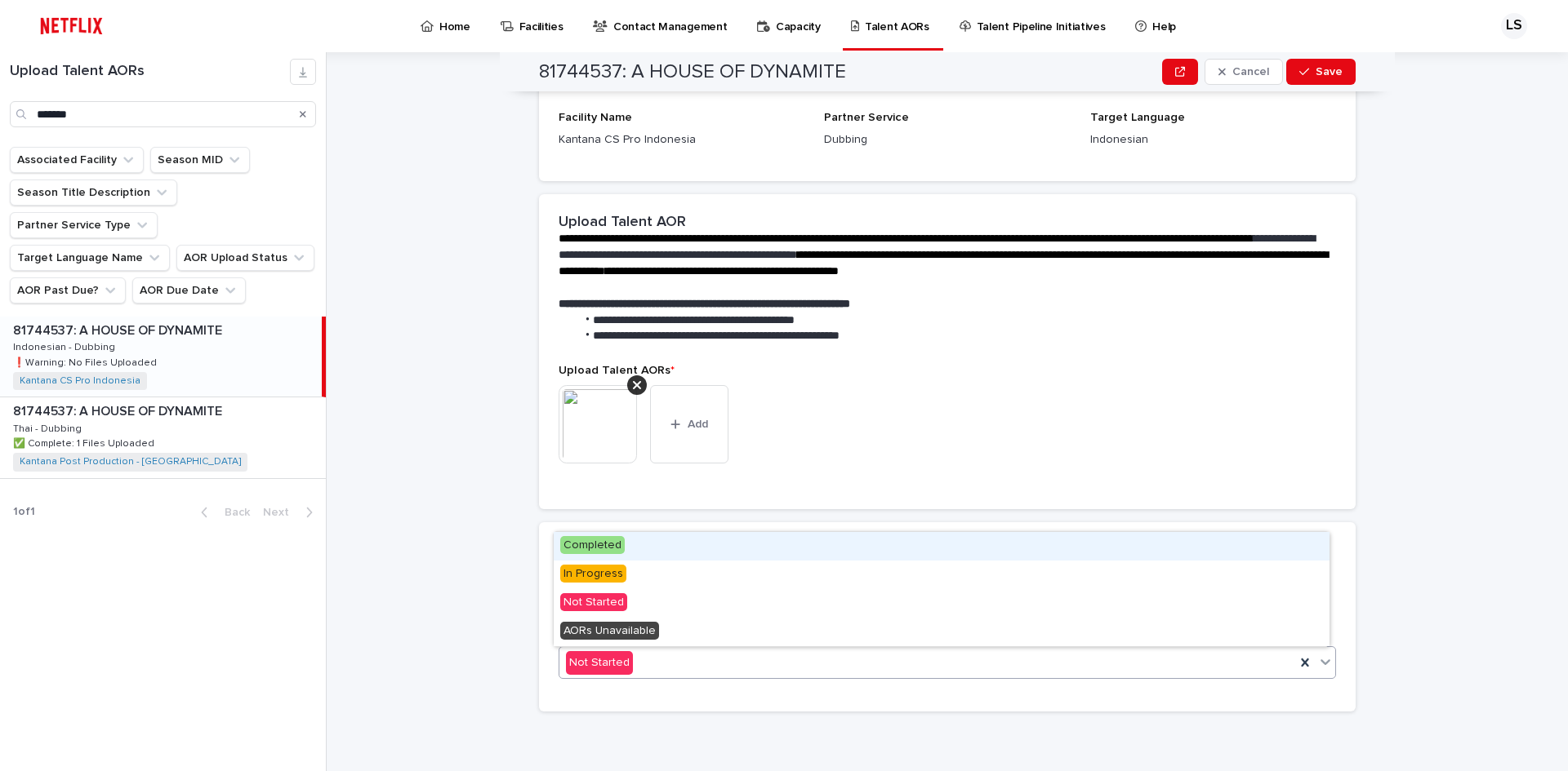
click at [775, 543] on div "Completed" at bounding box center [942, 546] width 776 height 28
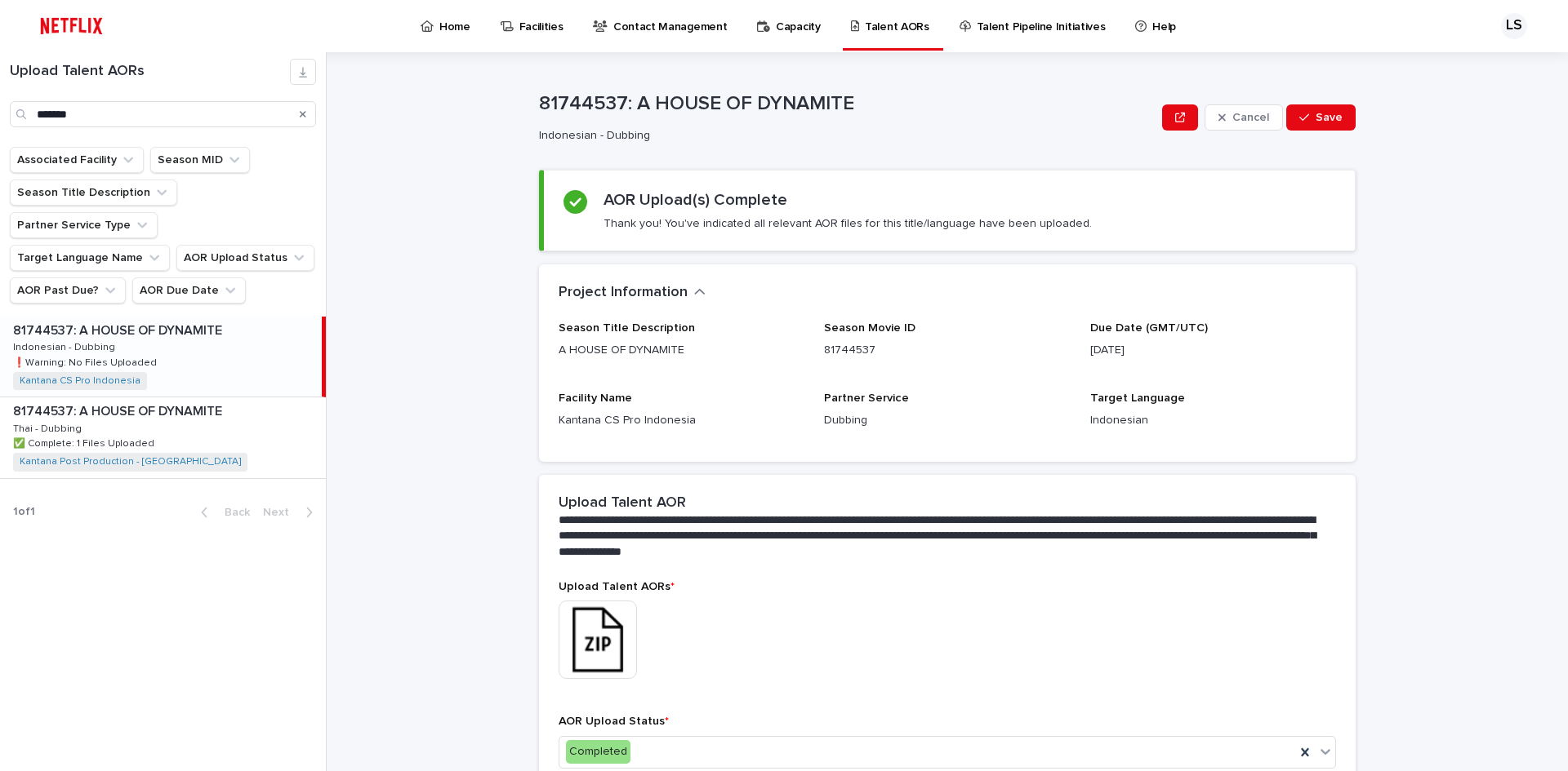
scroll to position [0, 0]
click at [1316, 122] on span "Save" at bounding box center [1329, 117] width 27 height 12
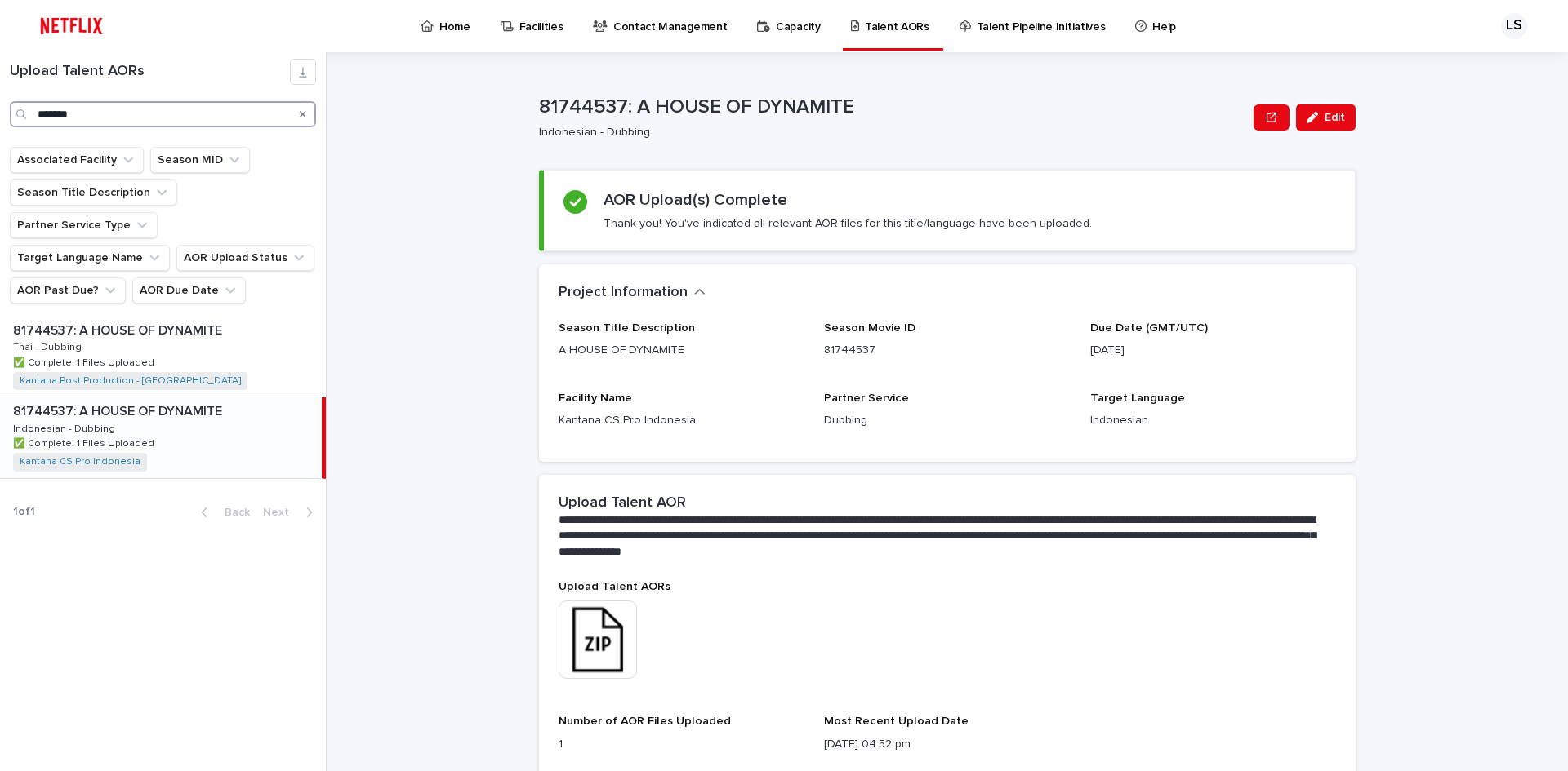
drag, startPoint x: 84, startPoint y: 123, endPoint x: -8, endPoint y: 123, distance: 92.0
click at [0, 123] on html "Home Facilities Contact Management Capacity Talent AORs Talent Pipeline Initiat…" at bounding box center [784, 385] width 1568 height 771
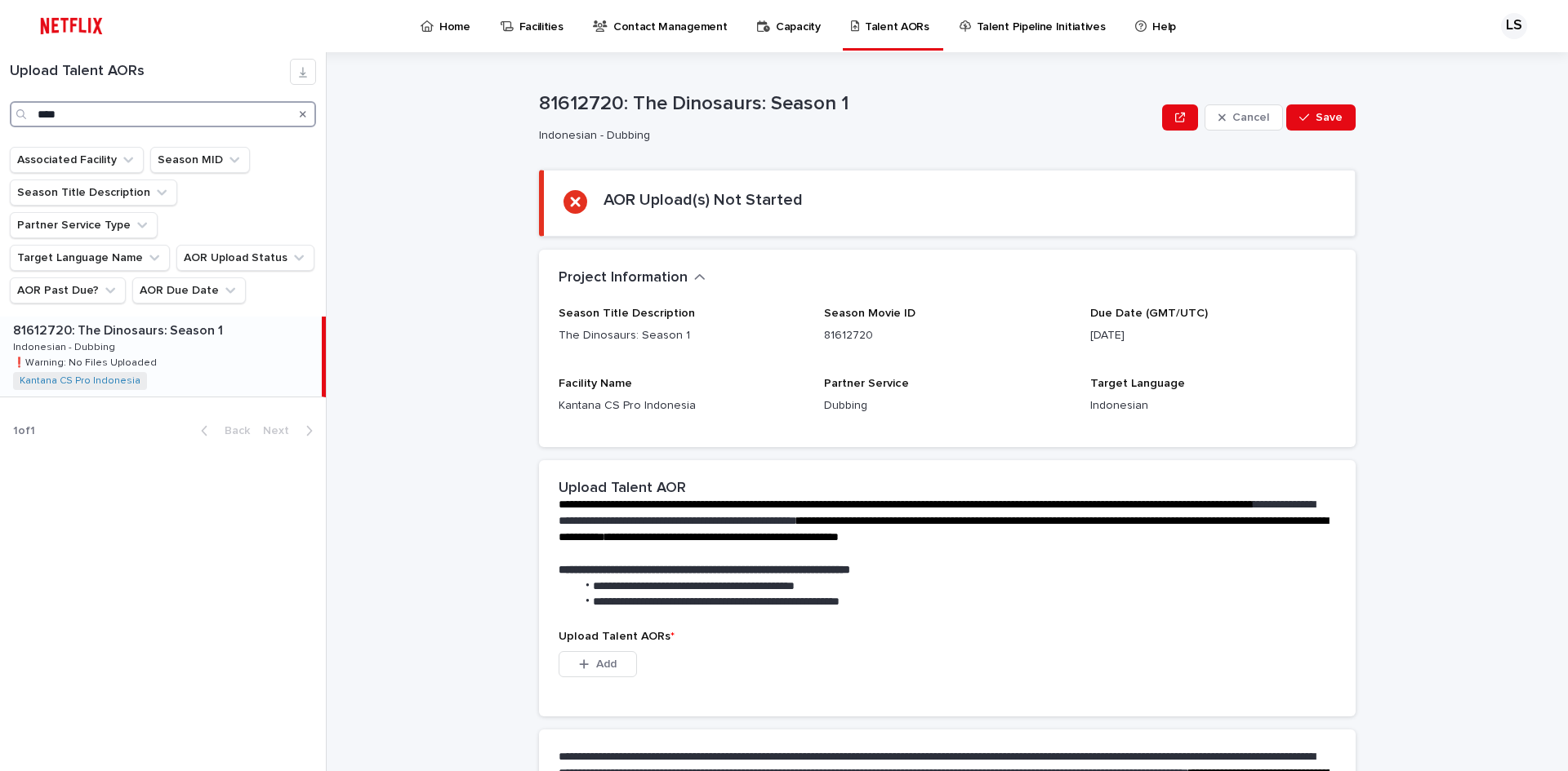
type input "****"
click at [170, 343] on div "81612720: The Dinosaurs: Season 1 81612720: The Dinosaurs: Season 1 Indonesian …" at bounding box center [160, 357] width 321 height 80
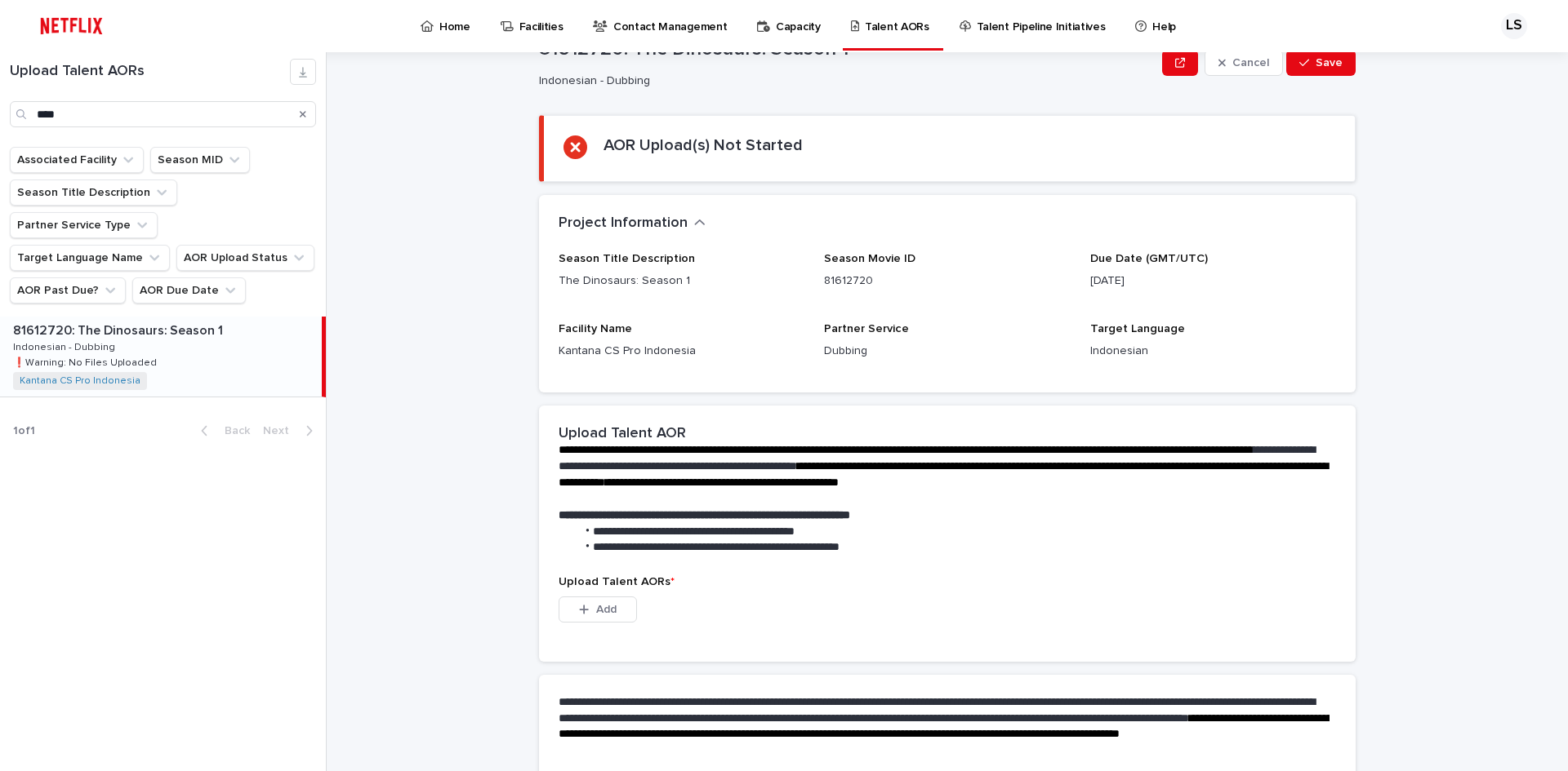
scroll to position [82, 0]
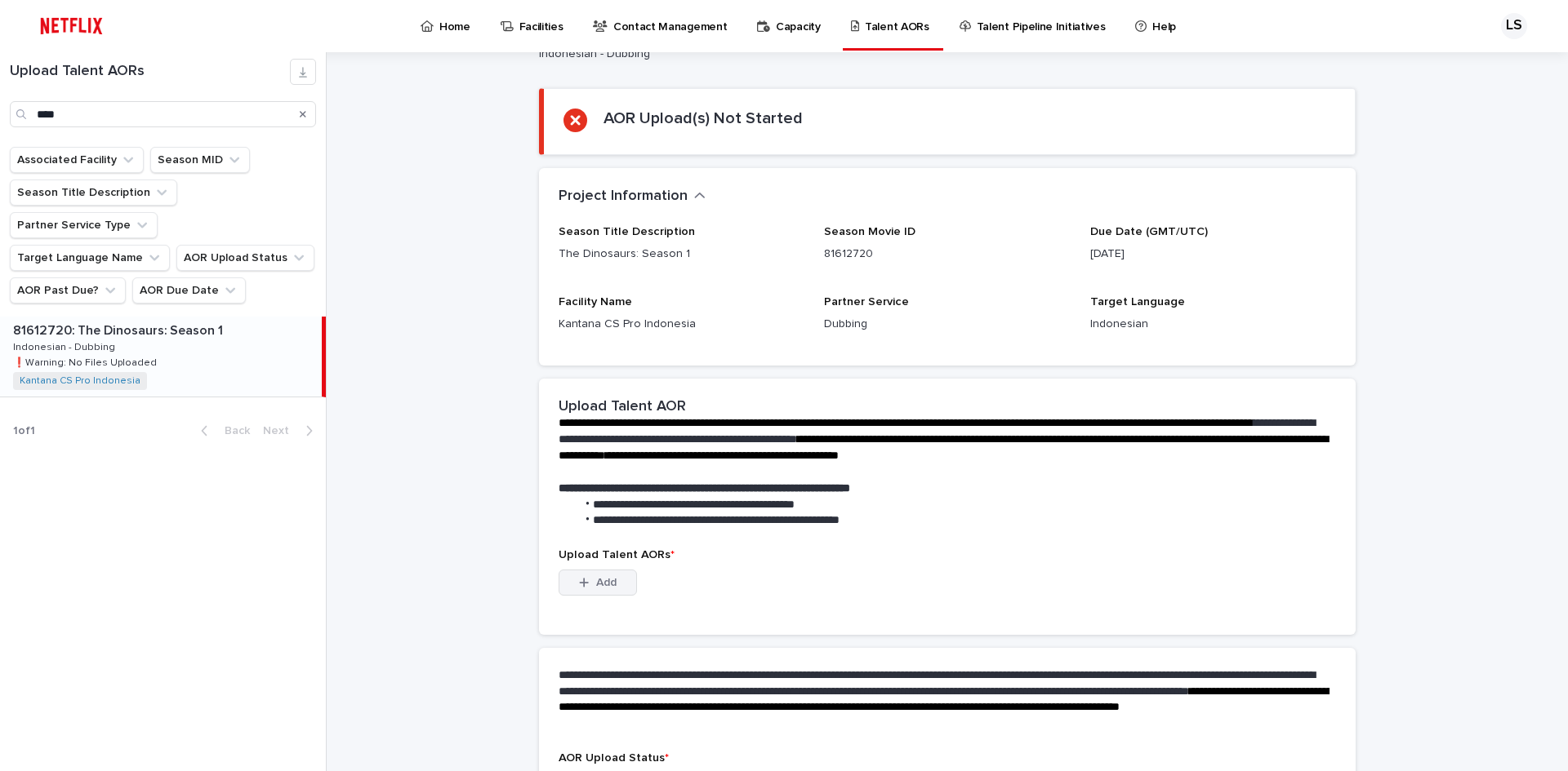
click at [612, 586] on button "Add" at bounding box center [597, 583] width 78 height 26
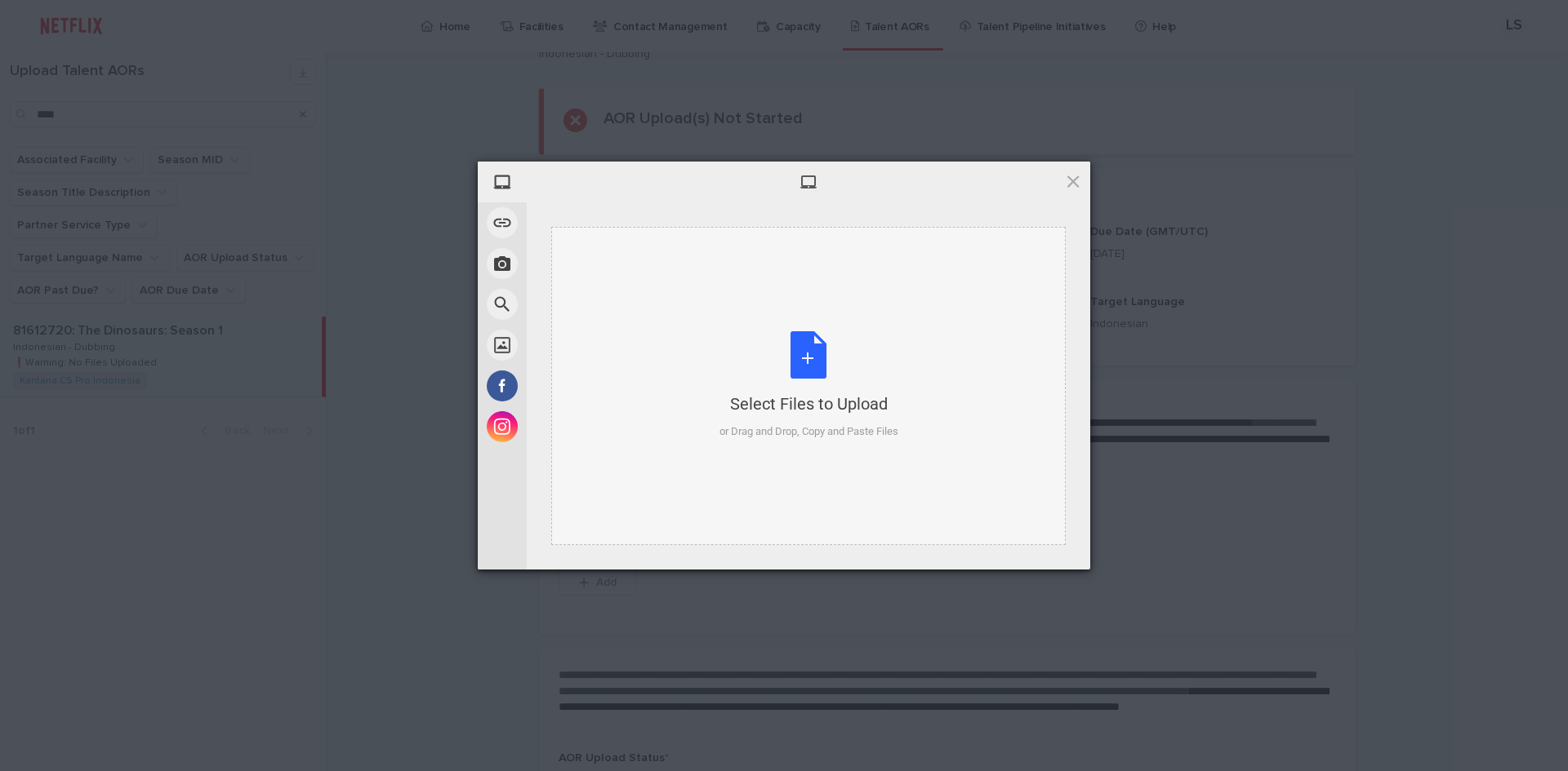
click at [822, 344] on div "Select Files to Upload or Drag and Drop, Copy and Paste Files" at bounding box center [809, 385] width 178 height 108
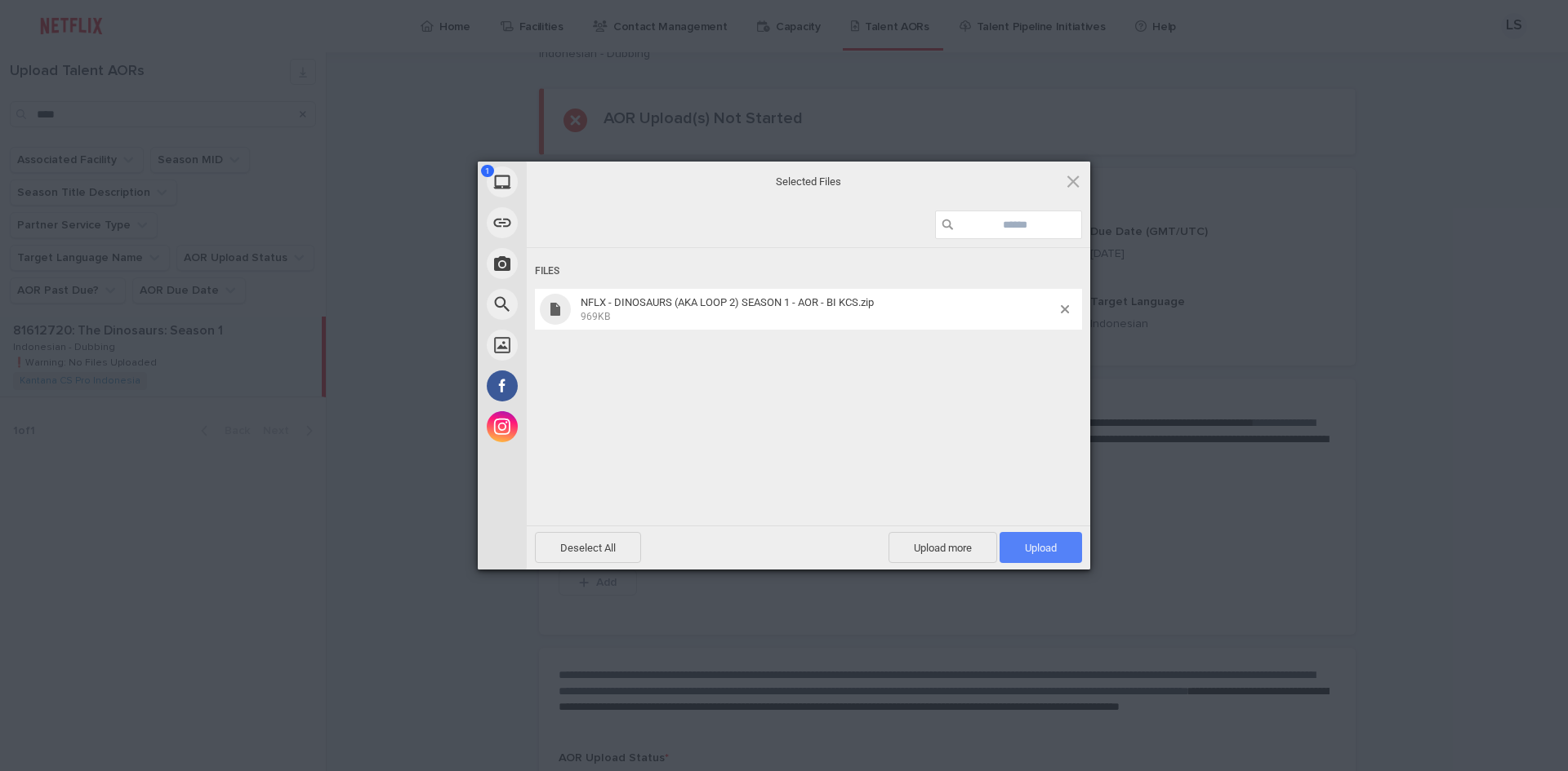
click at [1044, 557] on span "Upload 1" at bounding box center [1041, 548] width 83 height 31
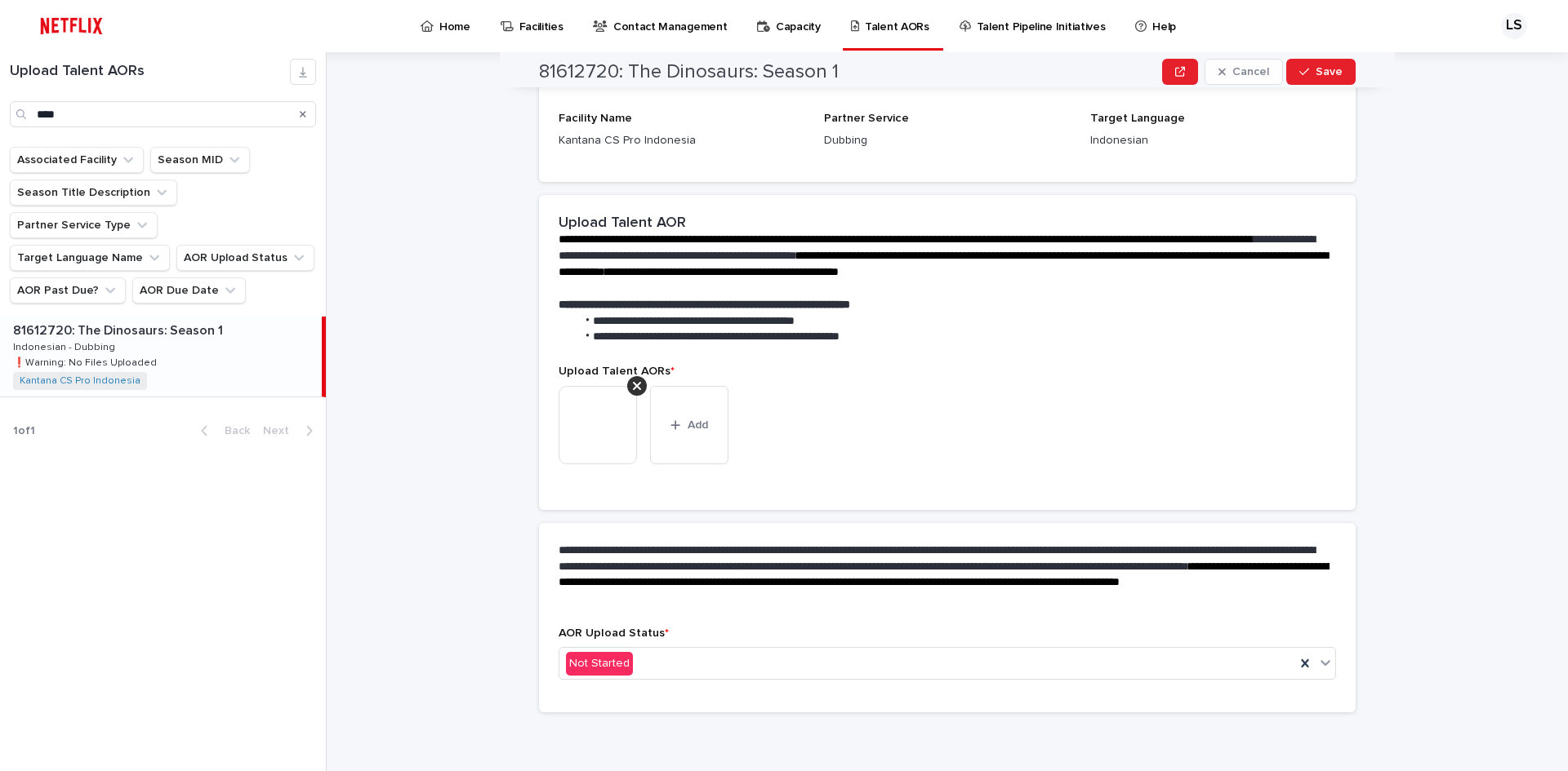
scroll to position [186, 0]
drag, startPoint x: 926, startPoint y: 685, endPoint x: 927, endPoint y: 675, distance: 10.0
click at [926, 685] on div "AOR Upload Status * Not Started" at bounding box center [947, 659] width 778 height 66
click at [928, 668] on div "Not Started" at bounding box center [927, 664] width 736 height 27
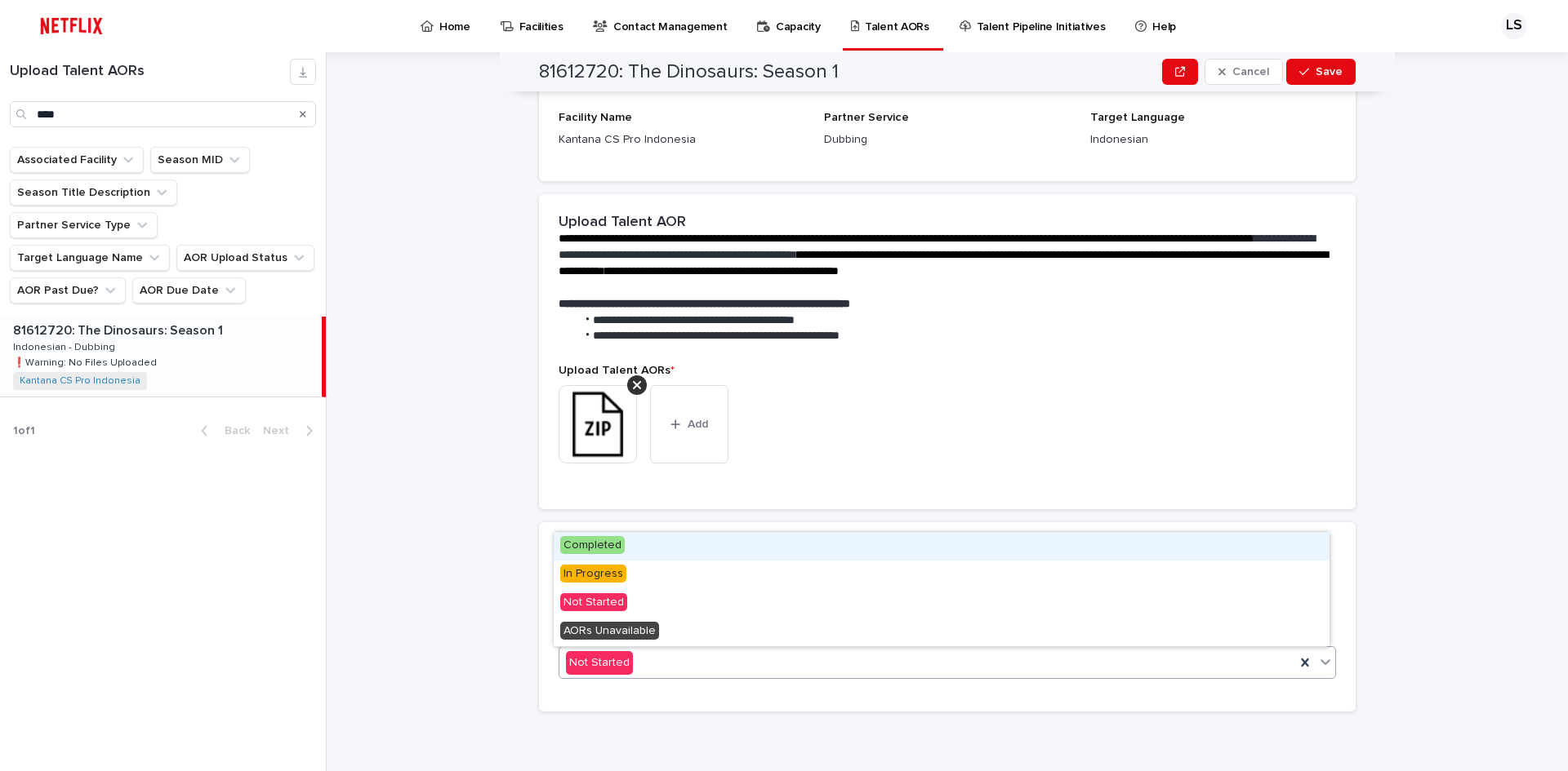
click at [871, 543] on div "Completed" at bounding box center [942, 546] width 776 height 28
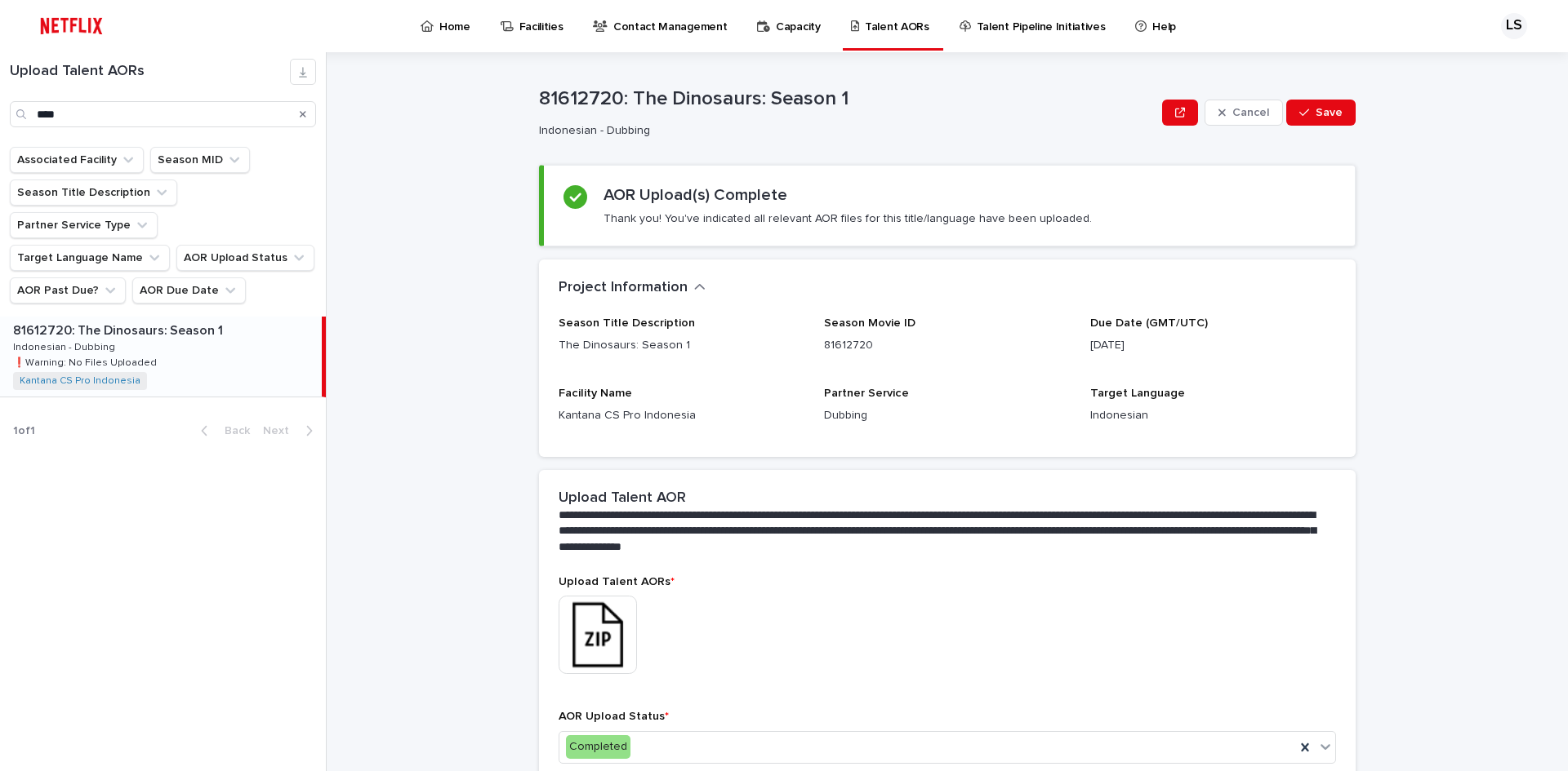
scroll to position [0, 0]
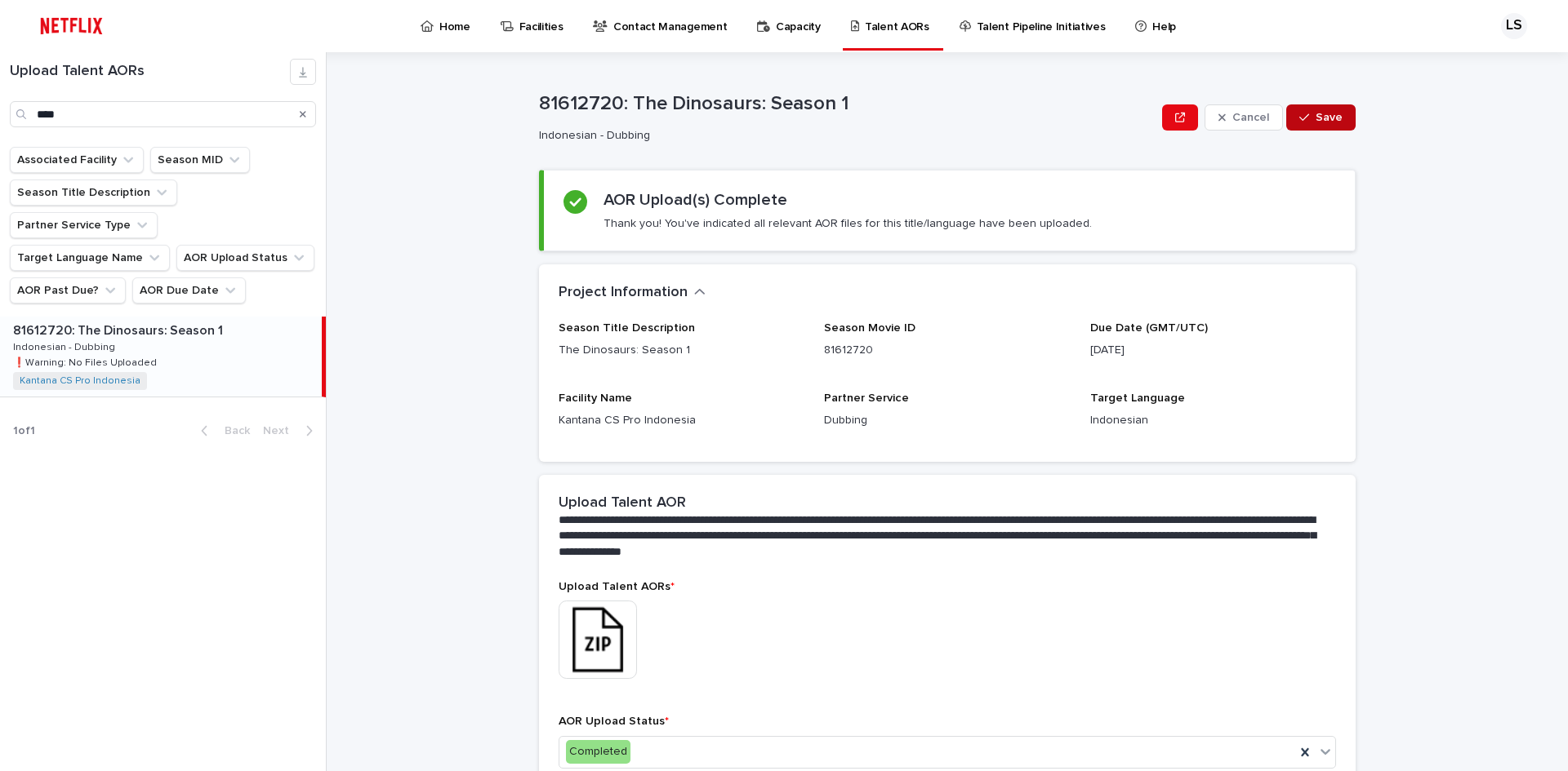
click at [1333, 115] on span "Save" at bounding box center [1329, 117] width 27 height 12
